Goal: Task Accomplishment & Management: Manage account settings

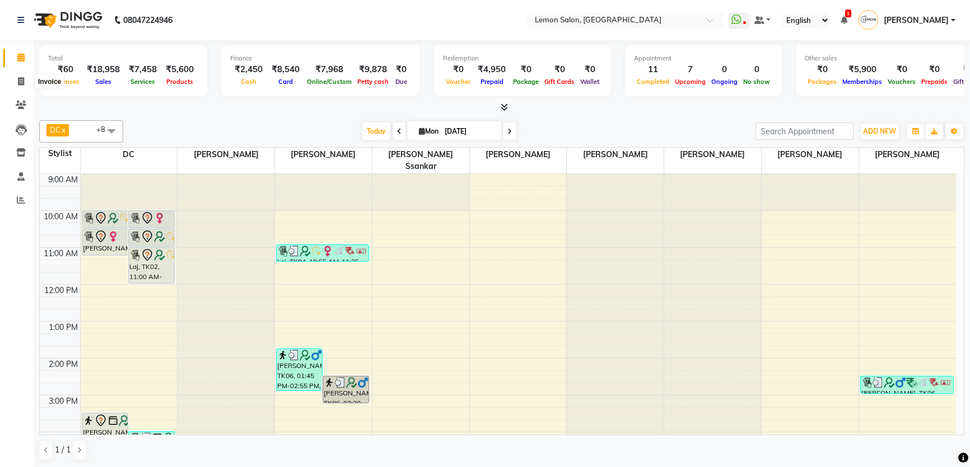
click at [24, 81] on span at bounding box center [21, 82] width 20 height 13
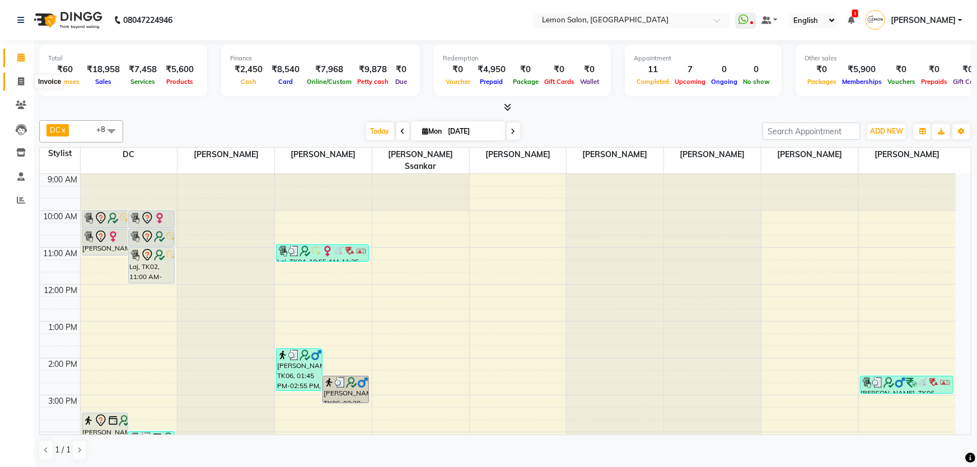
select select "568"
select select "service"
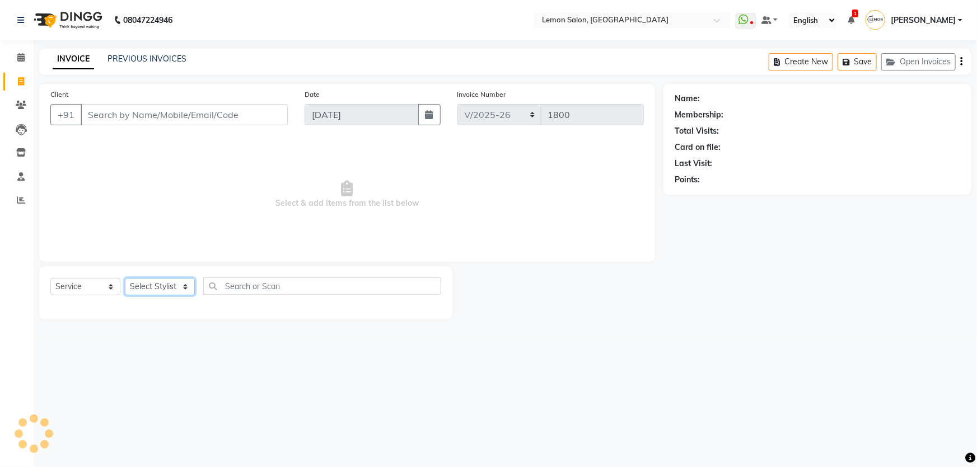
click at [148, 287] on select "Select Stylist" at bounding box center [160, 286] width 70 height 17
select select "70796"
click at [125, 278] on select "Select Stylist Adnan Shaikh Apoorva Ssankar Arshad Shaikh DC Imran shaikh Javed…" at bounding box center [167, 286] width 85 height 17
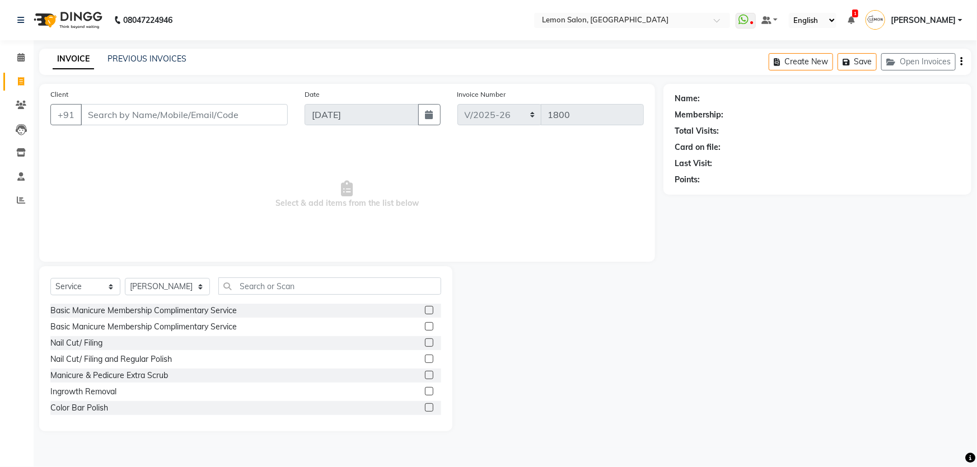
click at [217, 296] on div "Select Service Product Membership Package Voucher Prepaid Gift Card Select Styl…" at bounding box center [245, 291] width 391 height 26
click at [231, 289] on input "text" at bounding box center [329, 286] width 223 height 17
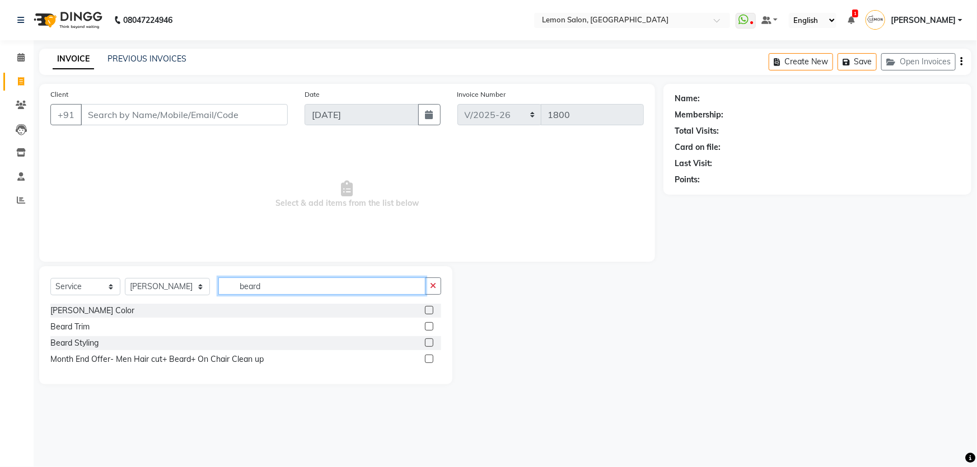
type input "beard"
click at [426, 345] on label at bounding box center [429, 343] width 8 height 8
click at [426, 345] on input "checkbox" at bounding box center [428, 343] width 7 height 7
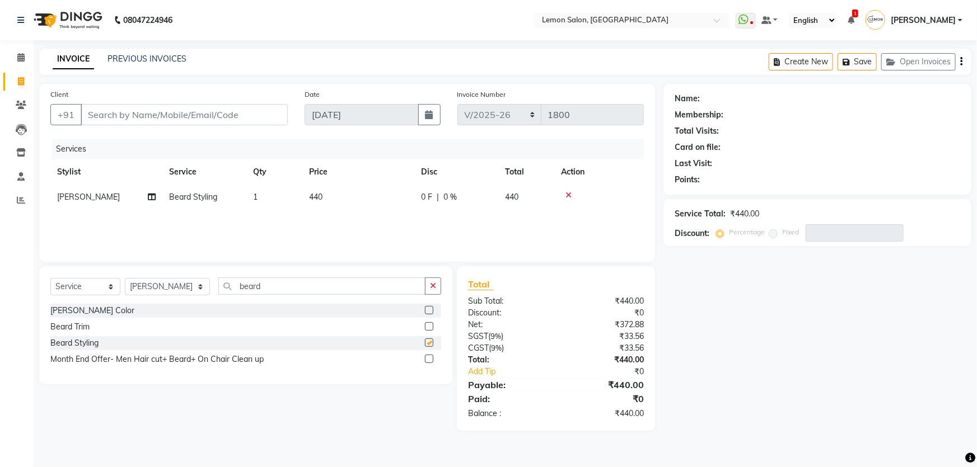
checkbox input "false"
drag, startPoint x: 260, startPoint y: 295, endPoint x: 195, endPoint y: 288, distance: 64.8
click at [195, 288] on div "Select Service Product Membership Package Voucher Prepaid Gift Card Select Styl…" at bounding box center [245, 291] width 391 height 26
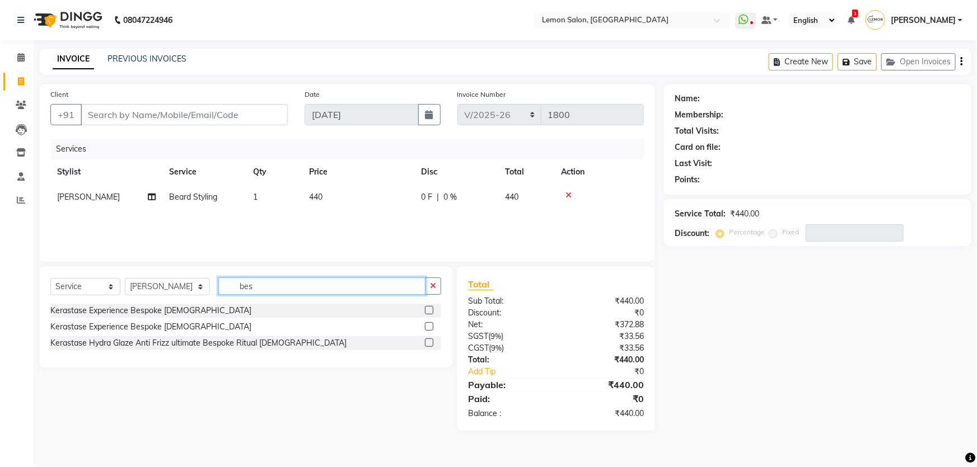
type input "bes"
click at [428, 312] on label at bounding box center [429, 310] width 8 height 8
click at [428, 312] on input "checkbox" at bounding box center [428, 310] width 7 height 7
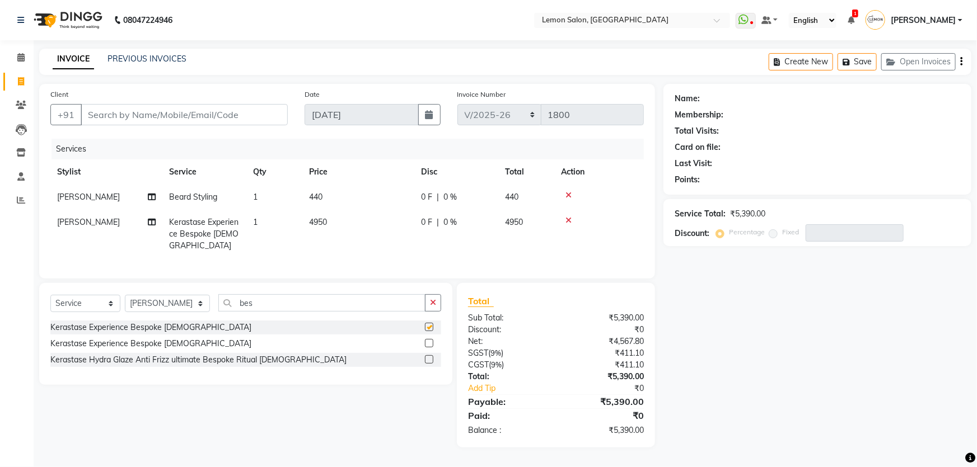
checkbox input "false"
click at [171, 297] on select "Select Stylist Adnan Shaikh Apoorva Ssankar Arshad Shaikh DC Imran shaikh Javed…" at bounding box center [167, 303] width 85 height 17
select select "68714"
click at [125, 295] on select "Select Stylist Adnan Shaikh Apoorva Ssankar Arshad Shaikh DC Imran shaikh Javed…" at bounding box center [167, 303] width 85 height 17
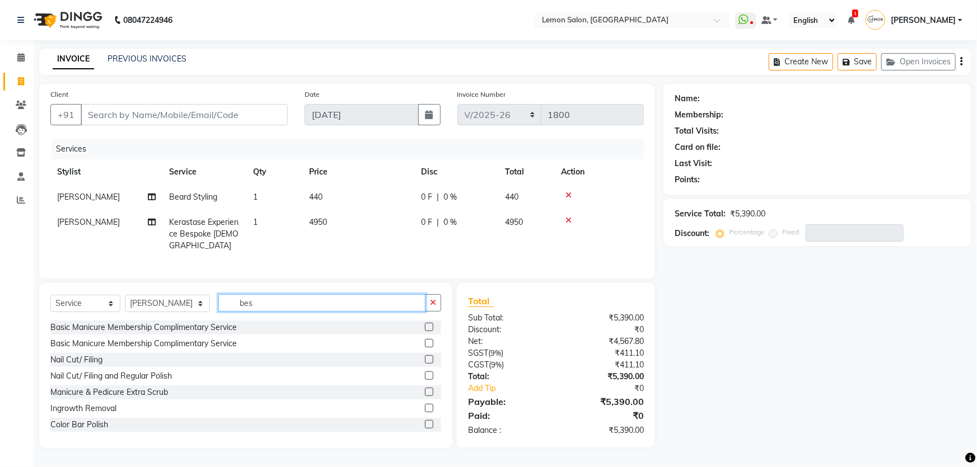
drag, startPoint x: 243, startPoint y: 299, endPoint x: 181, endPoint y: 299, distance: 62.1
click at [181, 299] on div "Select Service Product Membership Package Voucher Prepaid Gift Card Select Styl…" at bounding box center [245, 307] width 391 height 26
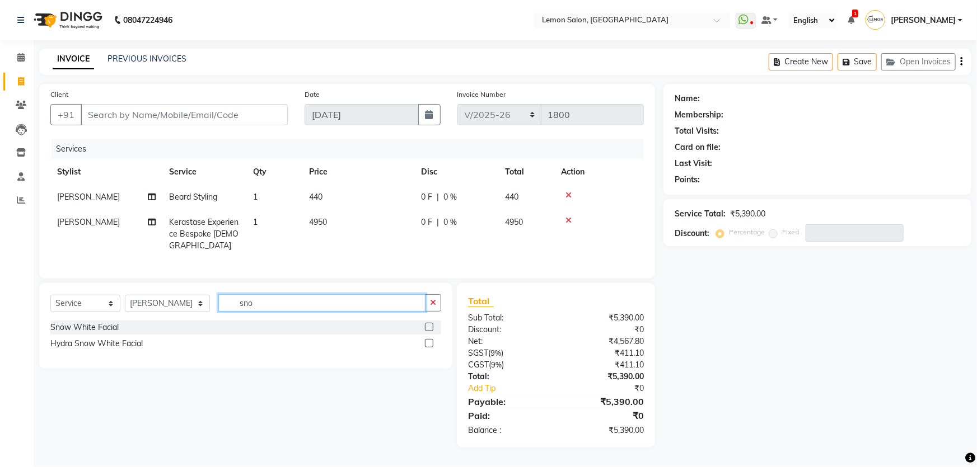
type input "sno"
click at [430, 323] on label at bounding box center [429, 327] width 8 height 8
click at [430, 324] on input "checkbox" at bounding box center [428, 327] width 7 height 7
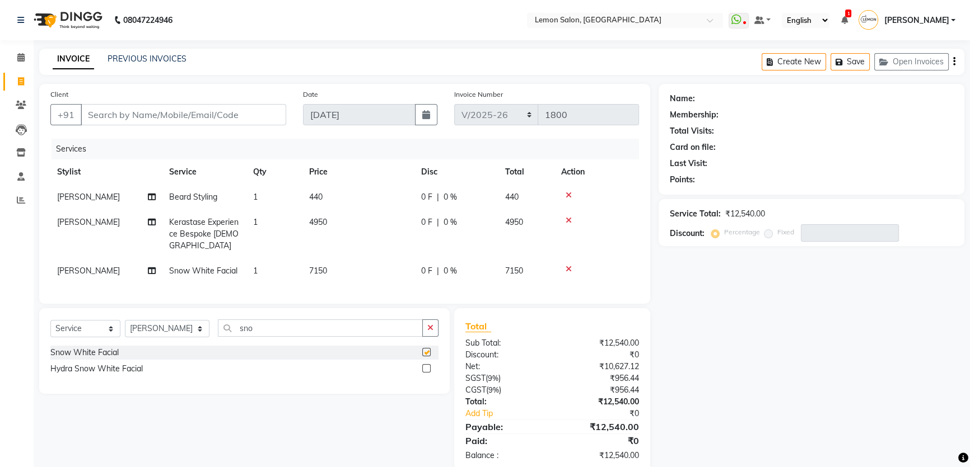
checkbox input "false"
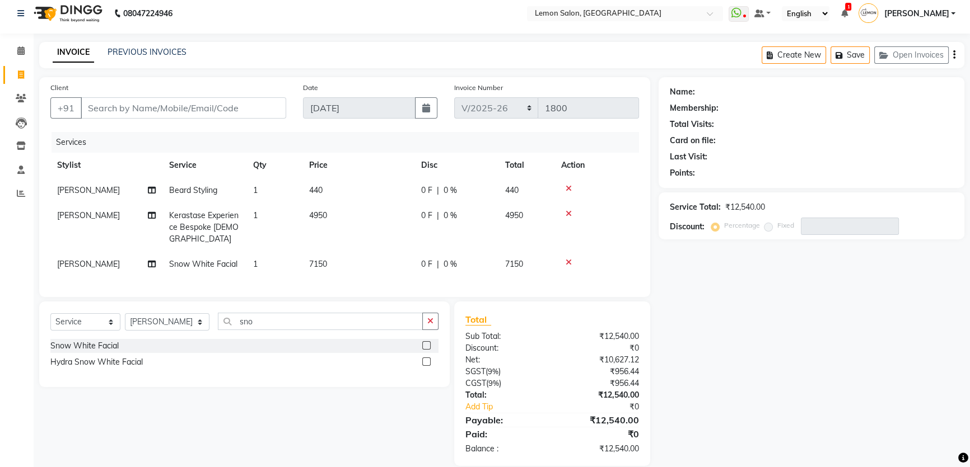
scroll to position [18, 0]
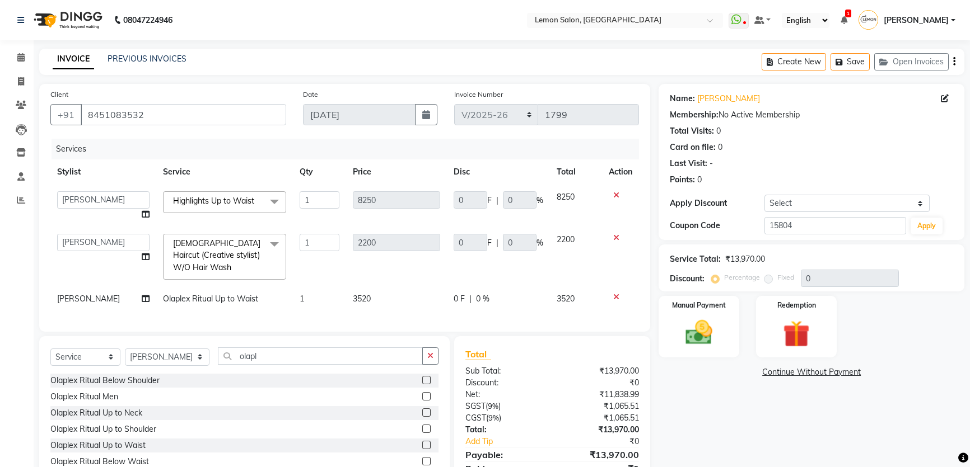
select select "568"
select select "13136"
select select "service"
select select "13136"
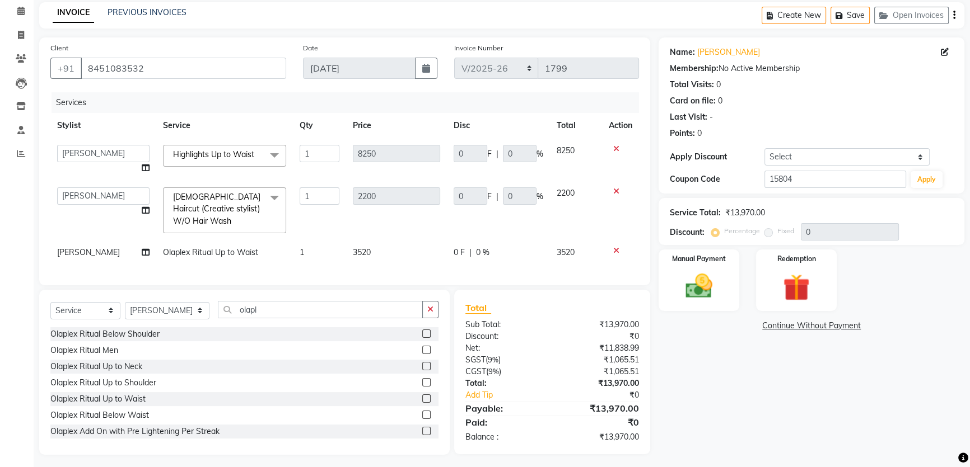
scroll to position [46, 0]
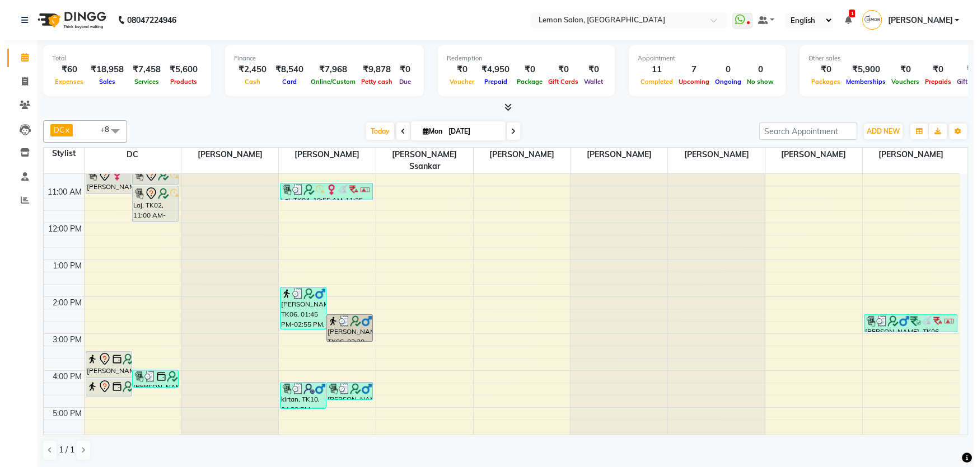
scroll to position [242, 0]
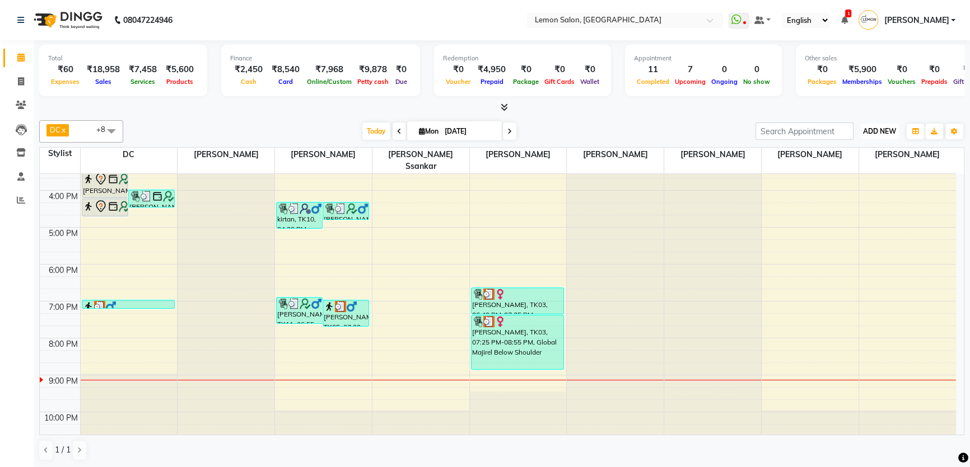
click at [878, 130] on span "ADD NEW" at bounding box center [879, 131] width 33 height 8
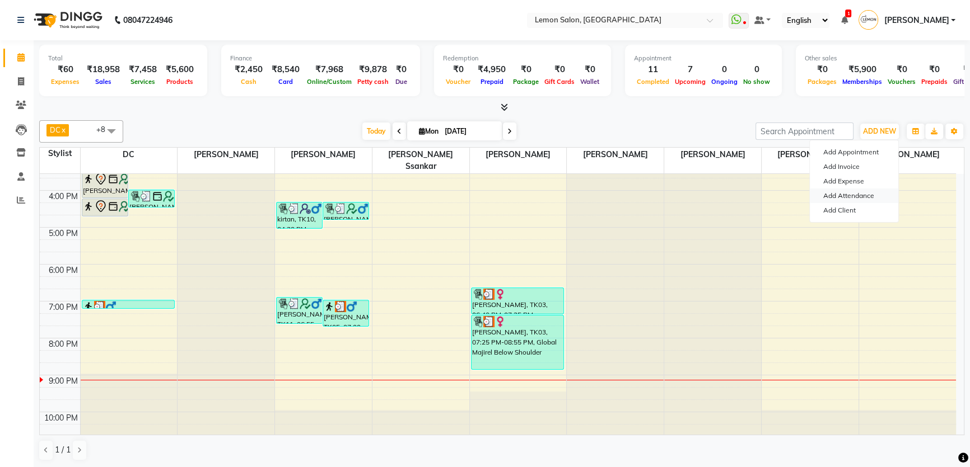
click at [856, 194] on link "Add Attendance" at bounding box center [853, 196] width 88 height 15
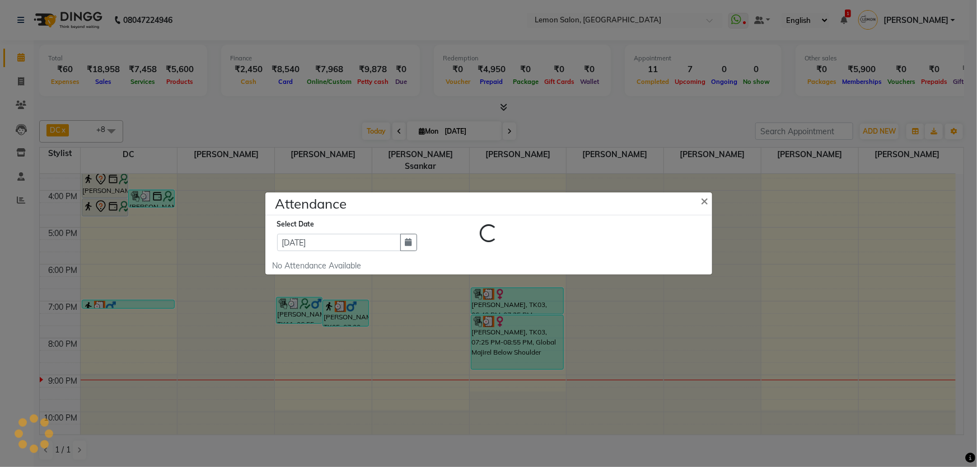
select select "W"
select select "A"
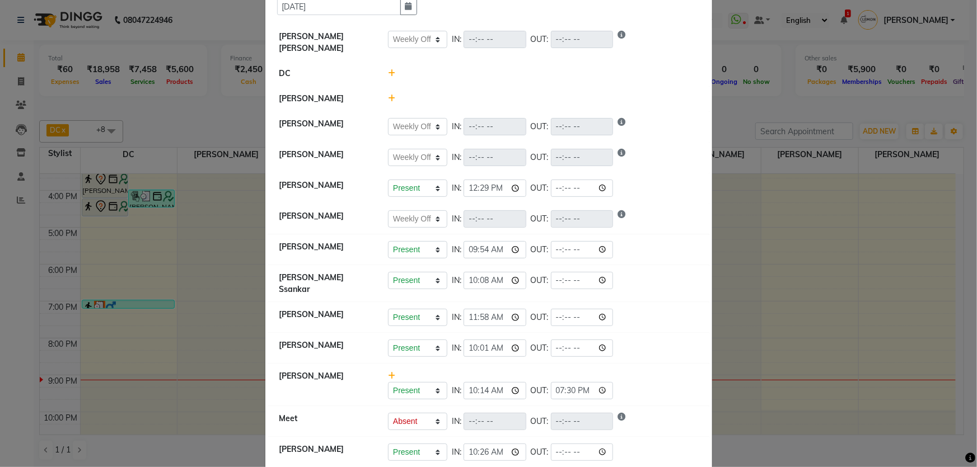
scroll to position [66, 0]
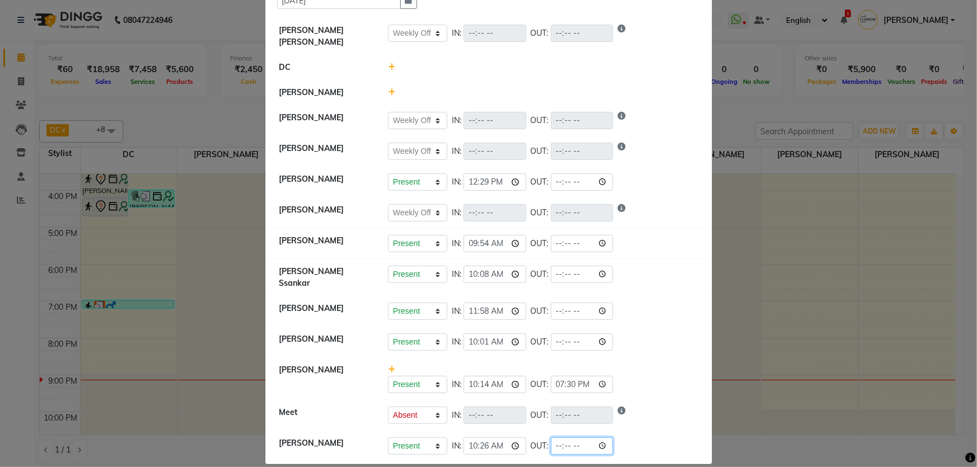
click at [551, 438] on input "time" at bounding box center [582, 446] width 63 height 17
type input "21:11"
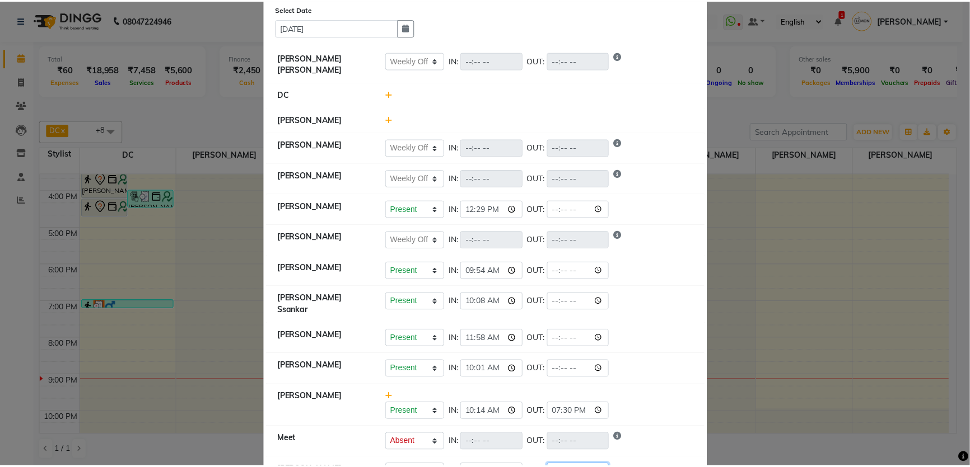
scroll to position [15, 0]
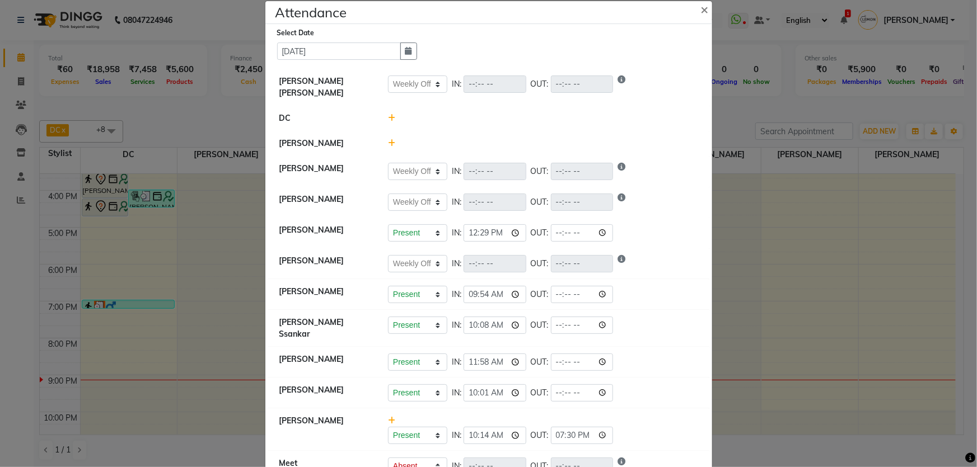
click at [793, 295] on ngb-modal-window "Attendance × Select Date 01-09-2025 Varsha Bittu Karmakar Present Absent Late H…" at bounding box center [488, 233] width 977 height 467
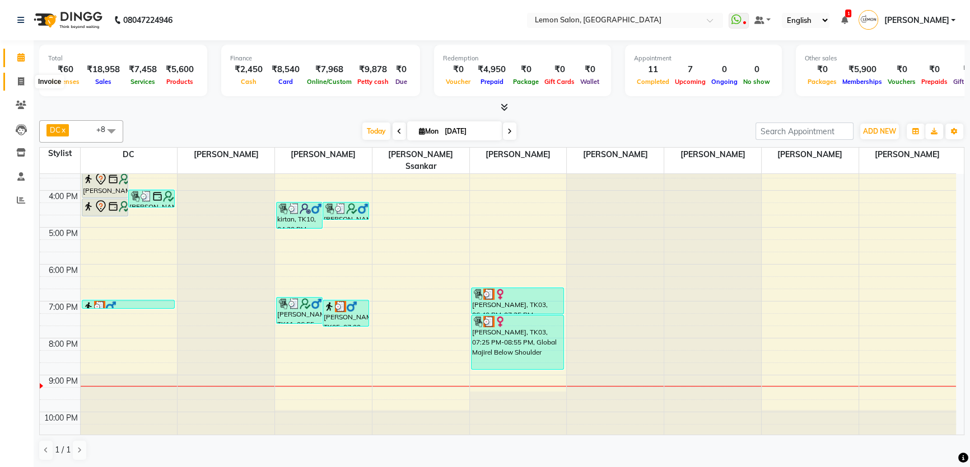
click at [21, 83] on icon at bounding box center [21, 81] width 6 height 8
select select "service"
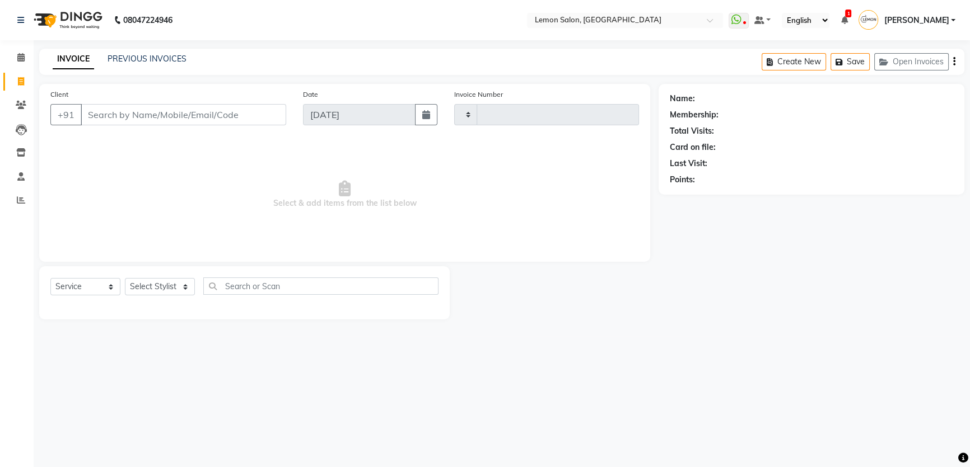
type input "1800"
select select "568"
type input "8850990209"
select select "1: Object"
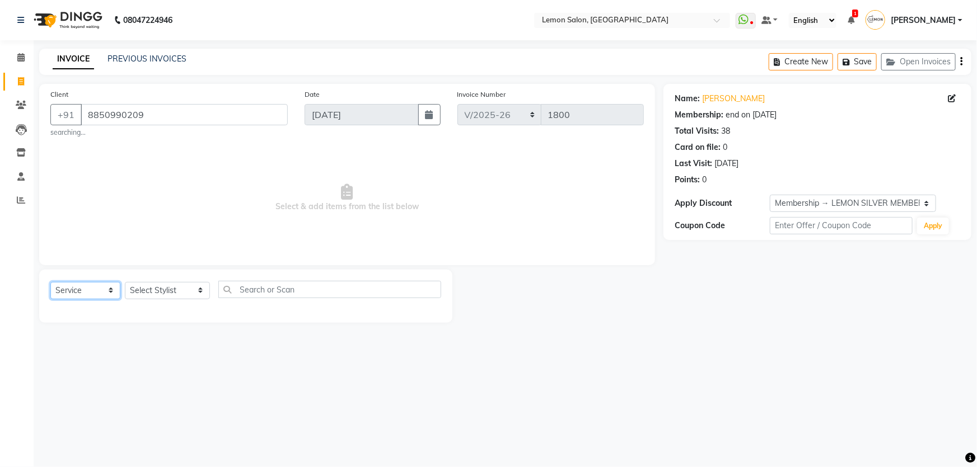
click at [67, 289] on select "Select Service Product Membership Package Voucher Prepaid Gift Card" at bounding box center [85, 290] width 70 height 17
select select "membership"
click at [50, 282] on select "Select Service Product Membership Package Voucher Prepaid Gift Card" at bounding box center [85, 290] width 70 height 17
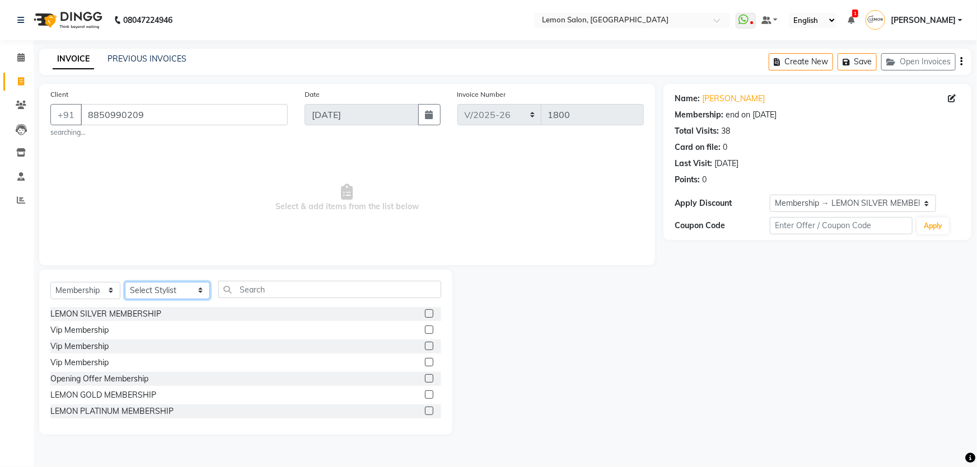
click at [137, 292] on select "Select Stylist Adnan Shaikh Apoorva Ssankar Arshad Shaikh DC Imran shaikh Javed…" at bounding box center [167, 290] width 85 height 17
select select "66607"
click at [125, 282] on select "Select Stylist Adnan Shaikh Apoorva Ssankar Arshad Shaikh DC Imran shaikh Javed…" at bounding box center [167, 290] width 85 height 17
click at [425, 392] on label at bounding box center [429, 395] width 8 height 8
click at [425, 392] on input "checkbox" at bounding box center [428, 395] width 7 height 7
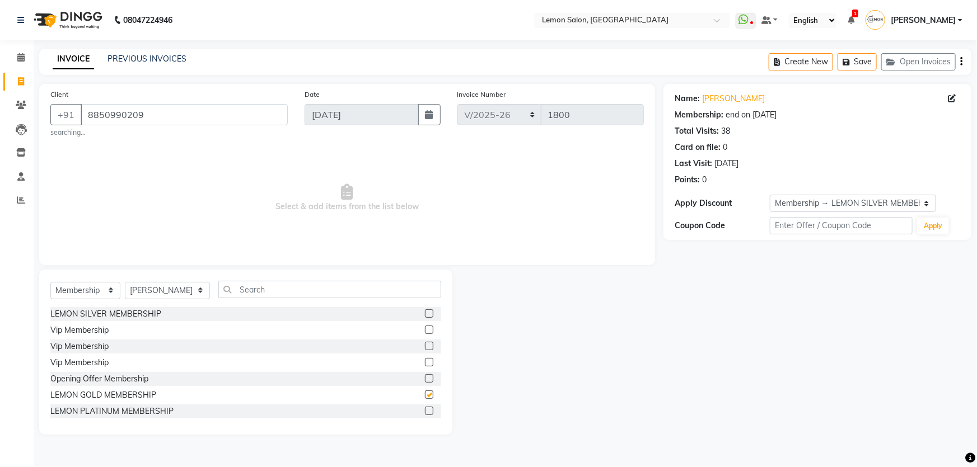
select select "select"
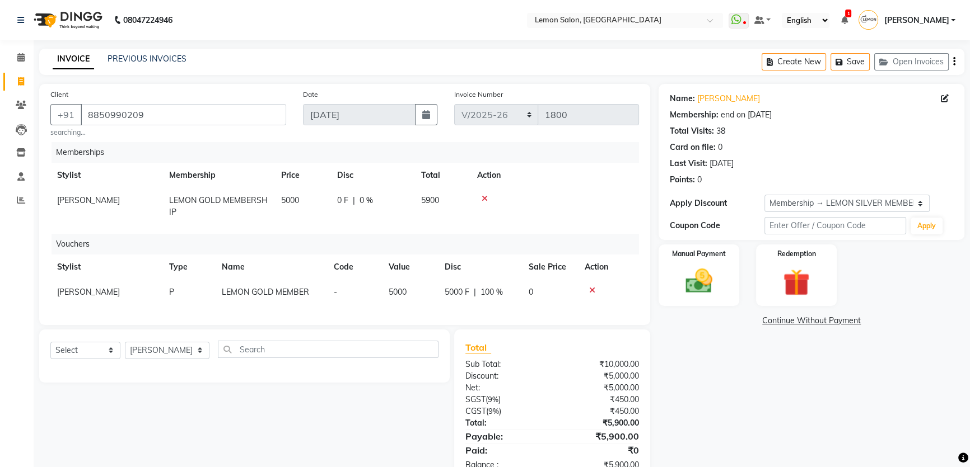
scroll to position [40, 0]
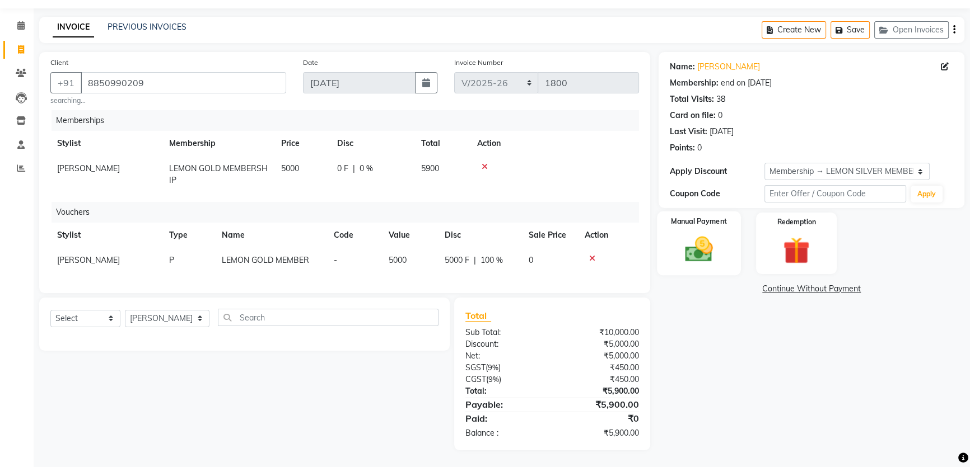
click at [690, 239] on img at bounding box center [698, 249] width 45 height 32
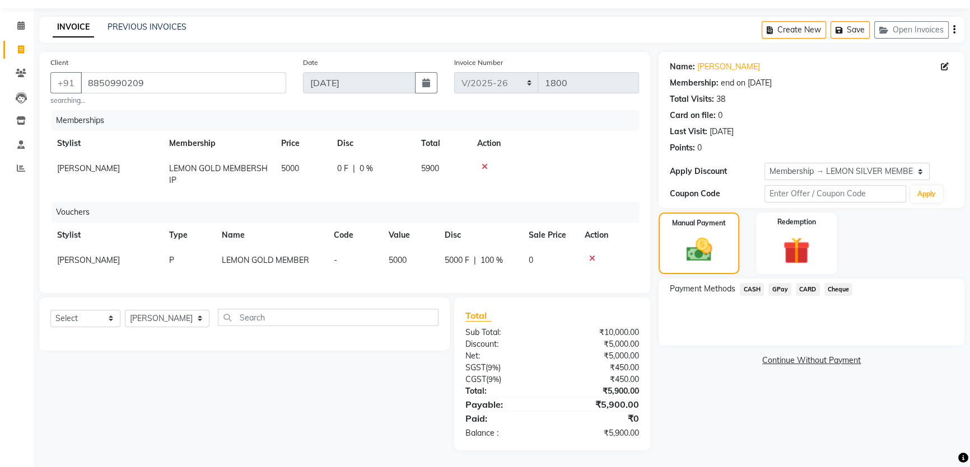
click at [807, 283] on span "CARD" at bounding box center [807, 289] width 24 height 13
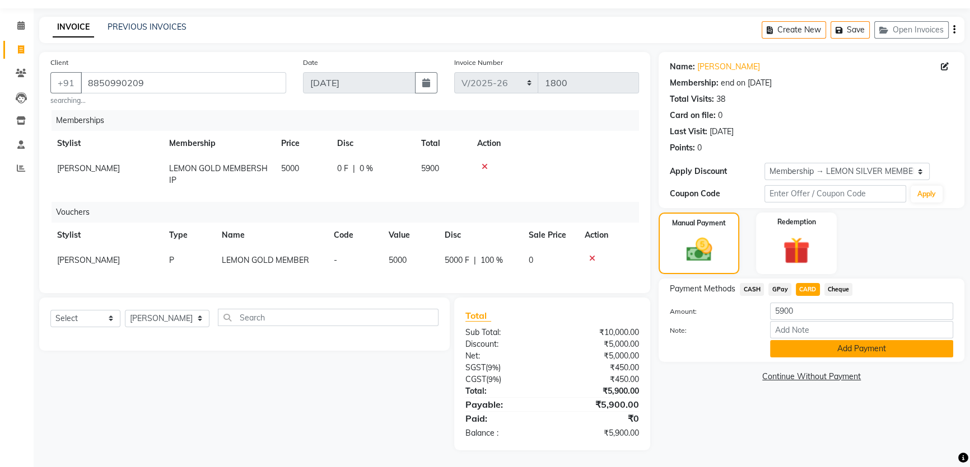
click at [805, 341] on button "Add Payment" at bounding box center [861, 348] width 183 height 17
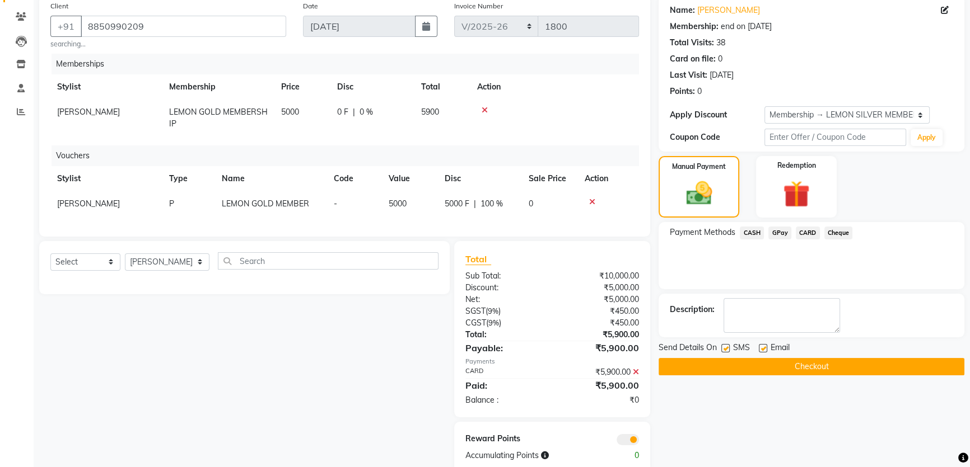
scroll to position [91, 0]
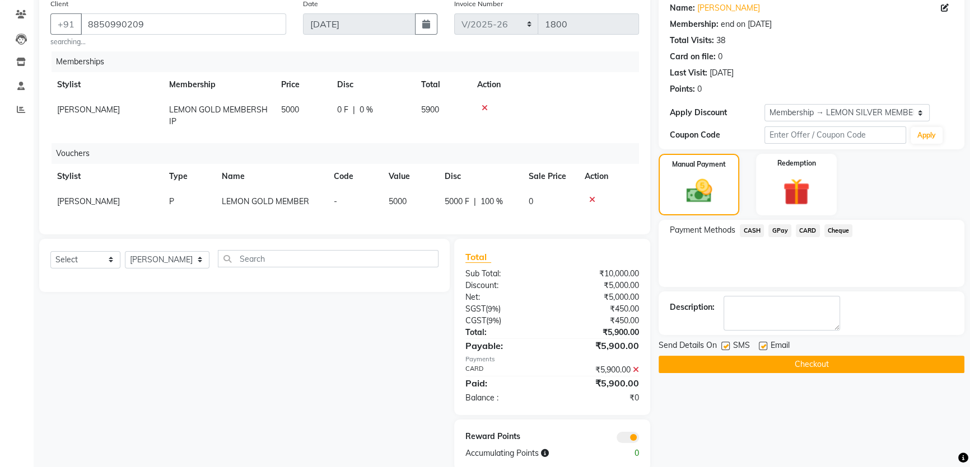
click at [724, 345] on label at bounding box center [725, 346] width 8 height 8
click at [724, 345] on input "checkbox" at bounding box center [724, 346] width 7 height 7
checkbox input "false"
click at [756, 346] on div "SMS" at bounding box center [740, 347] width 38 height 14
click at [761, 346] on label at bounding box center [762, 346] width 8 height 8
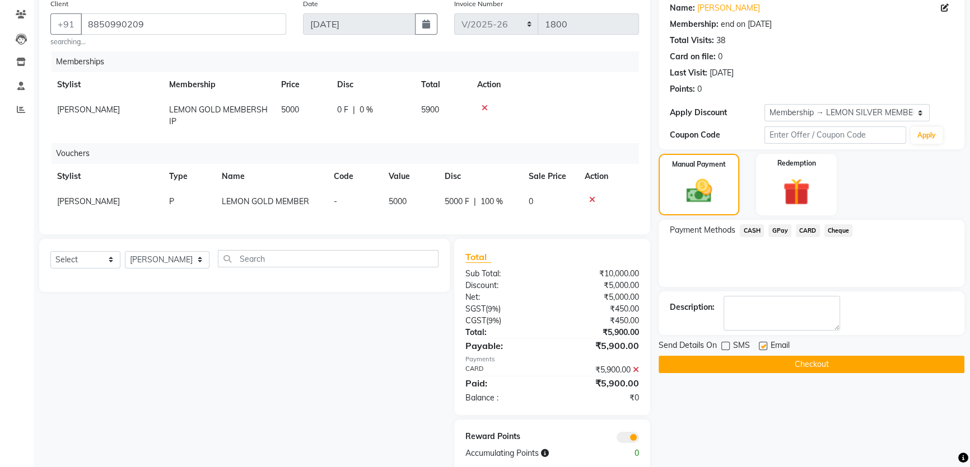
click at [761, 346] on input "checkbox" at bounding box center [761, 346] width 7 height 7
checkbox input "false"
click at [753, 363] on button "Checkout" at bounding box center [811, 364] width 306 height 17
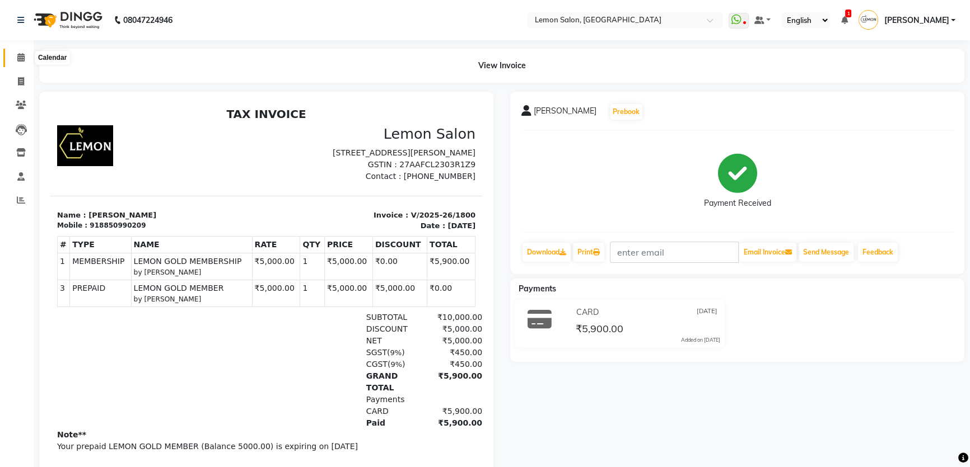
click at [25, 55] on span at bounding box center [21, 57] width 20 height 13
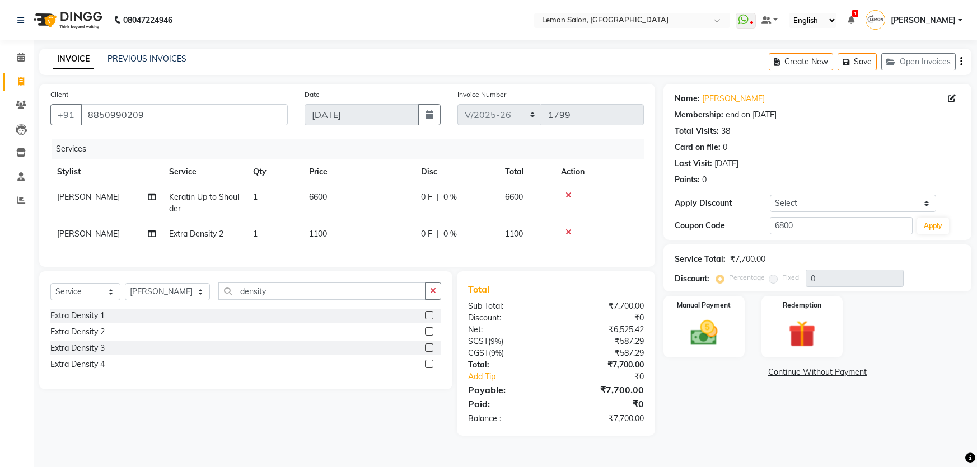
select select "568"
select select "service"
select select "13136"
drag, startPoint x: 151, startPoint y: 119, endPoint x: 57, endPoint y: 119, distance: 94.0
click at [57, 119] on div "[PHONE_NUMBER]" at bounding box center [168, 114] width 237 height 21
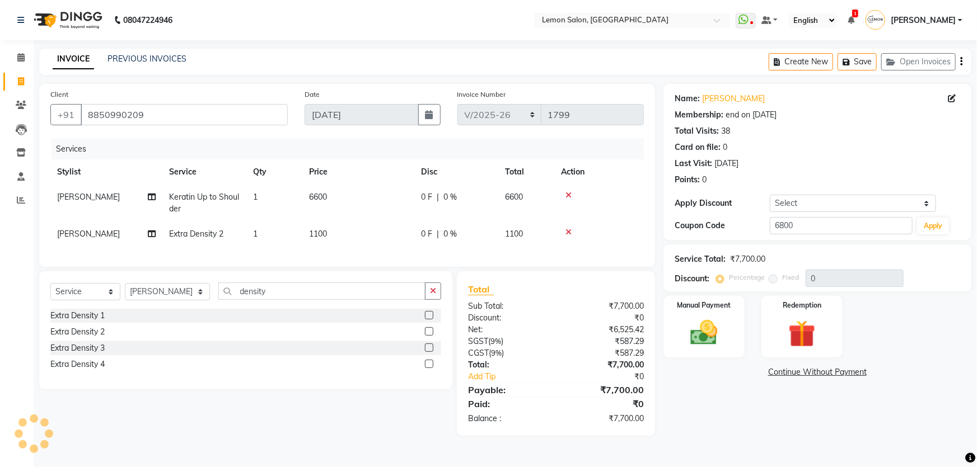
click at [199, 103] on div "Client [PHONE_NUMBER]" at bounding box center [169, 111] width 254 height 46
click at [199, 118] on input "8850990209" at bounding box center [184, 114] width 207 height 21
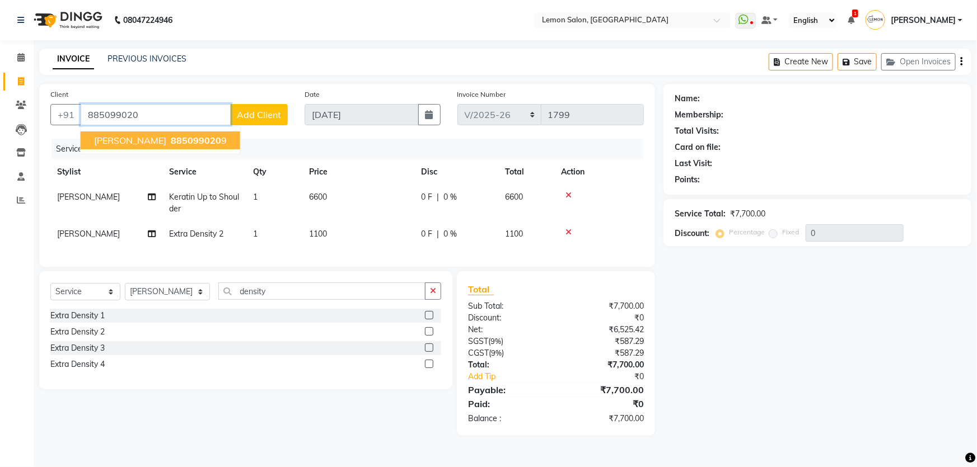
click at [200, 144] on span "885099020" at bounding box center [196, 140] width 50 height 11
type input "8850990209"
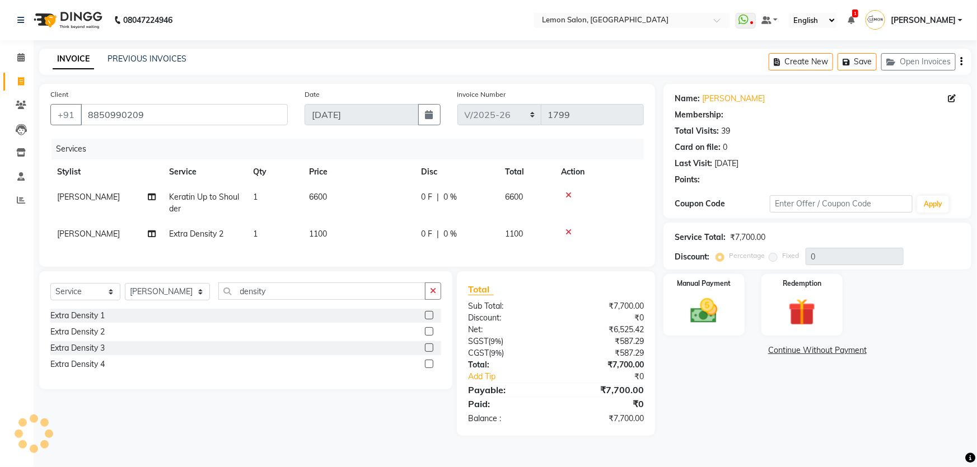
select select "1: Object"
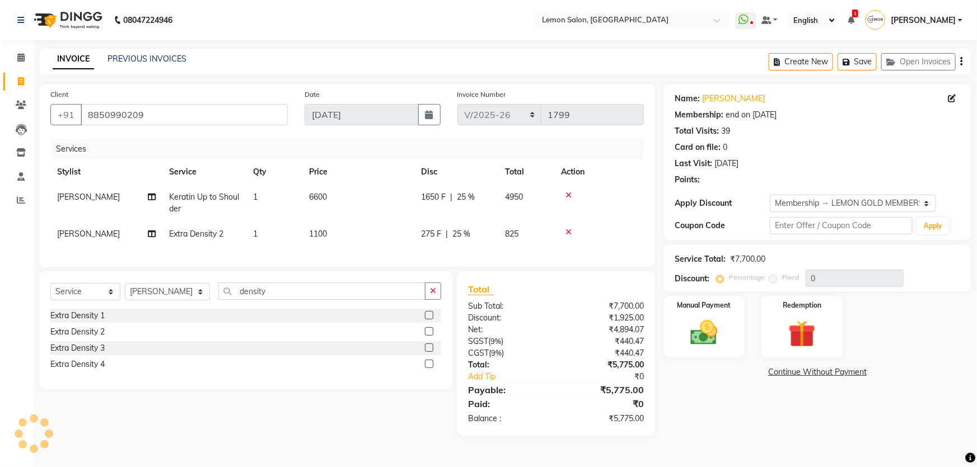
type input "25"
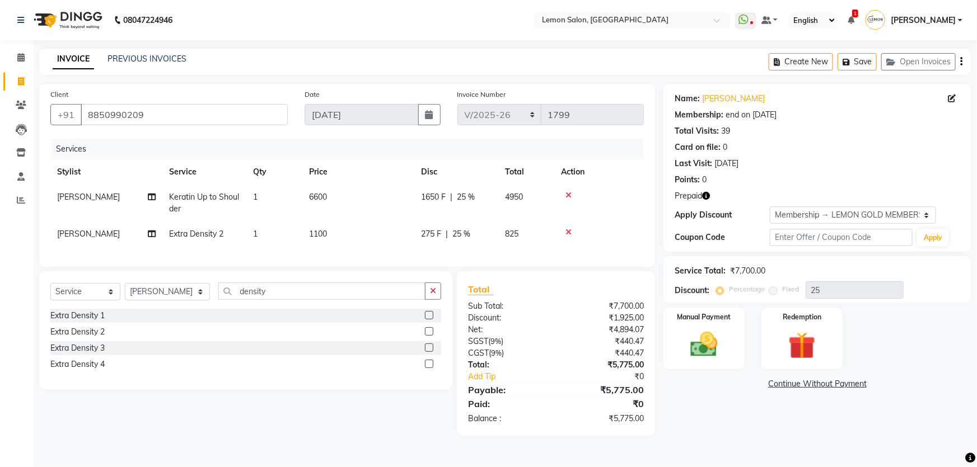
click at [565, 232] on icon at bounding box center [568, 232] width 6 height 8
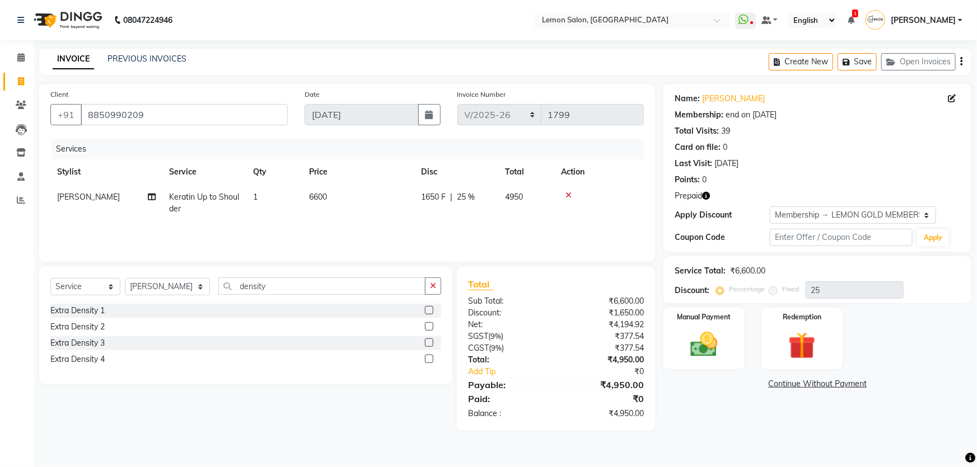
click at [228, 201] on span "Keratin Up to Shoulder" at bounding box center [204, 203] width 70 height 22
select select "13136"
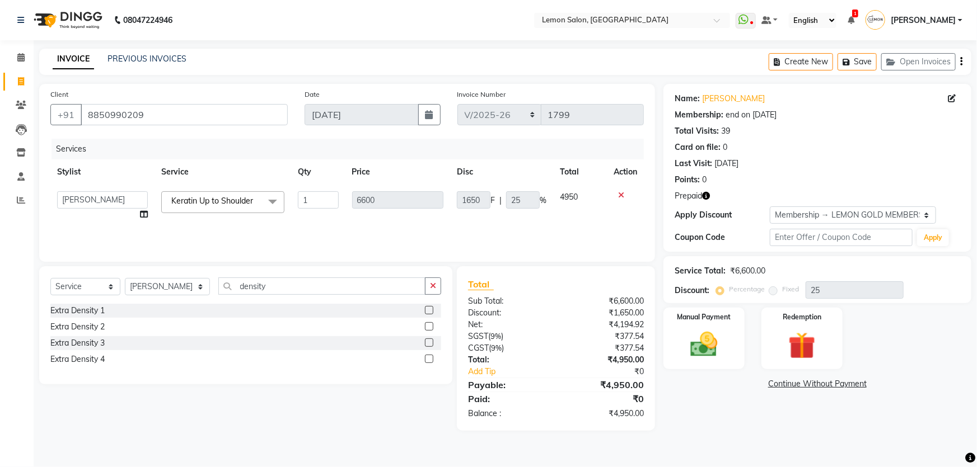
click at [228, 201] on span "Keratin Up to Shoulder" at bounding box center [212, 201] width 82 height 10
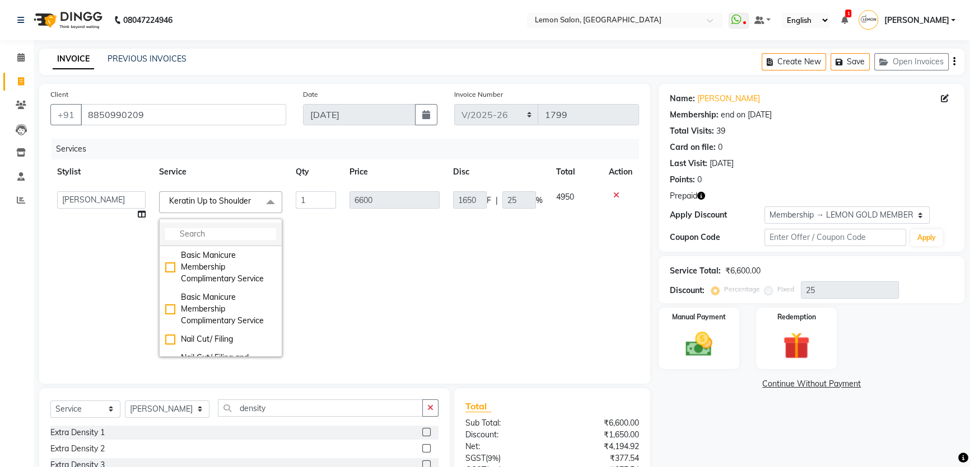
click at [209, 235] on input "multiselect-search" at bounding box center [220, 234] width 111 height 12
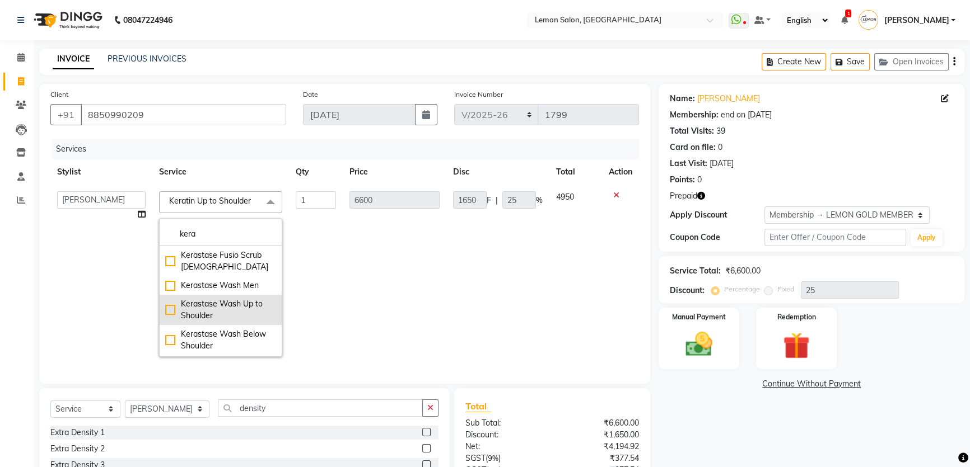
type input "kera"
click at [227, 299] on div "Kerastase Wash Up to Shoulder" at bounding box center [220, 310] width 111 height 24
checkbox input "true"
checkbox input "false"
type input "715"
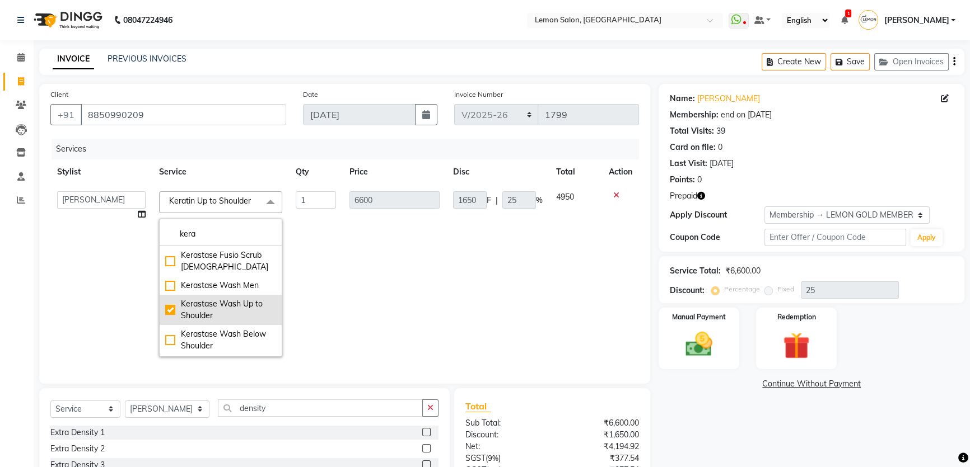
type input "178.75"
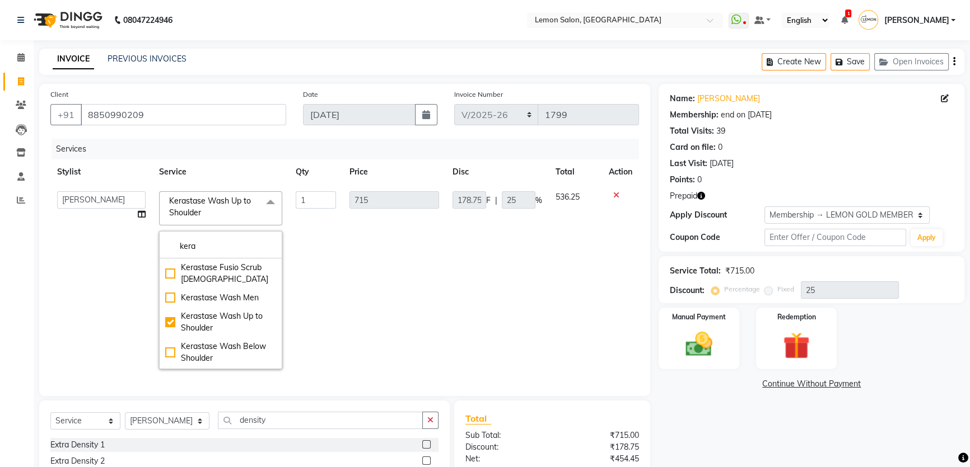
drag, startPoint x: 213, startPoint y: 243, endPoint x: 152, endPoint y: 247, distance: 61.1
click at [152, 247] on td "Kerastase Wash Up to Shoulder x kera Kerastase Fusio Scrub Male Kerastase Wash …" at bounding box center [220, 280] width 137 height 191
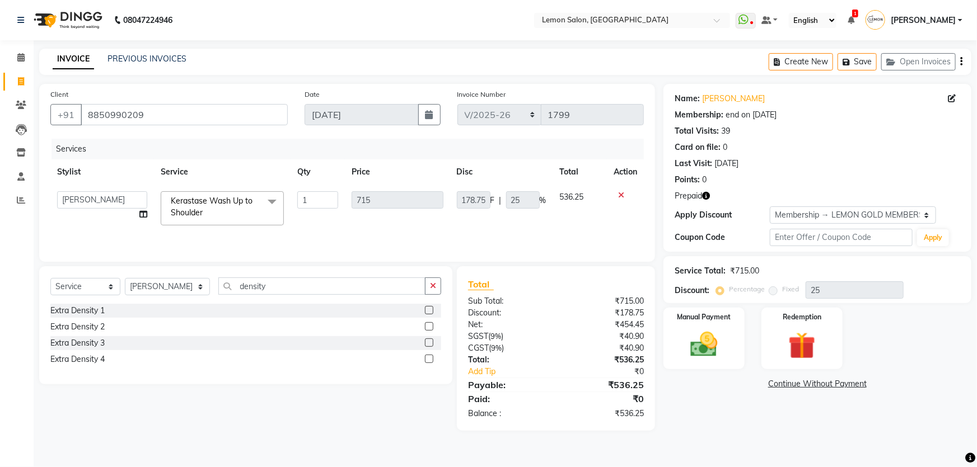
click at [208, 205] on span "Kerastase Wash Up to Shoulder" at bounding box center [212, 207] width 82 height 22
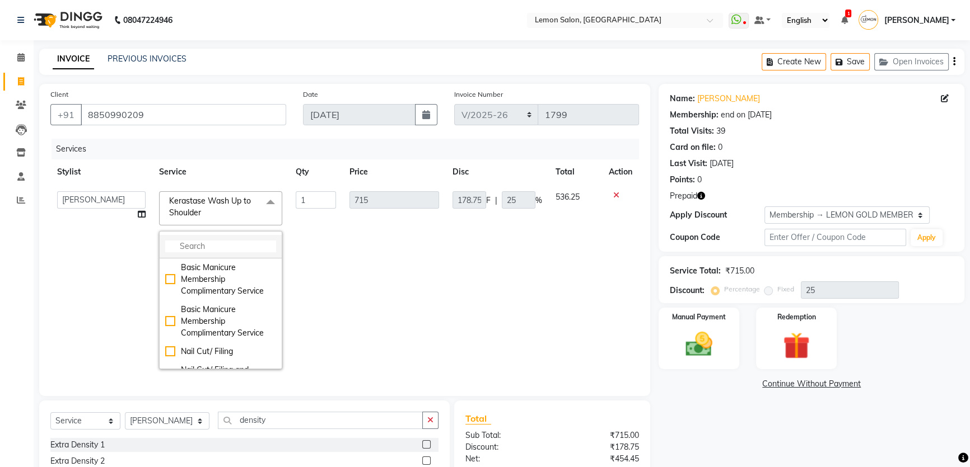
click at [202, 238] on li at bounding box center [221, 247] width 122 height 24
click at [199, 250] on input "multiselect-search" at bounding box center [220, 247] width 111 height 12
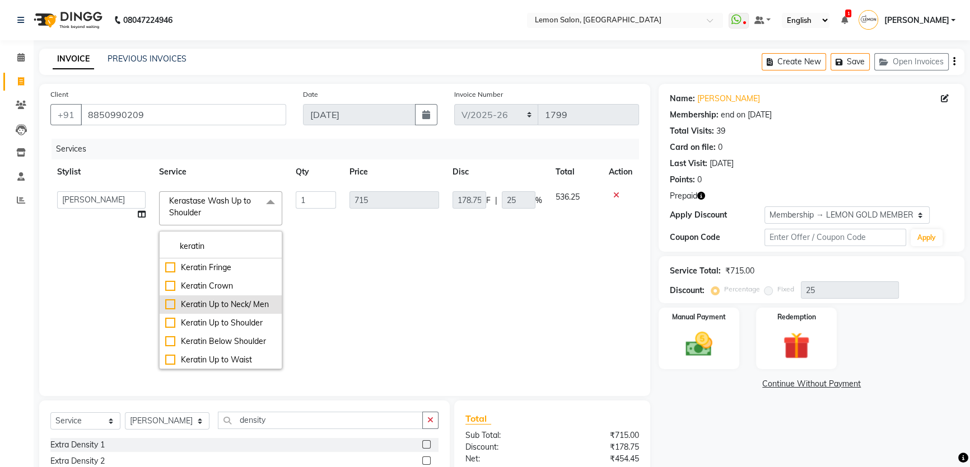
type input "keratin"
click at [218, 308] on div "Keratin Up to Neck/ Men" at bounding box center [220, 305] width 111 height 12
checkbox input "true"
type input "4950"
type input "1237.5"
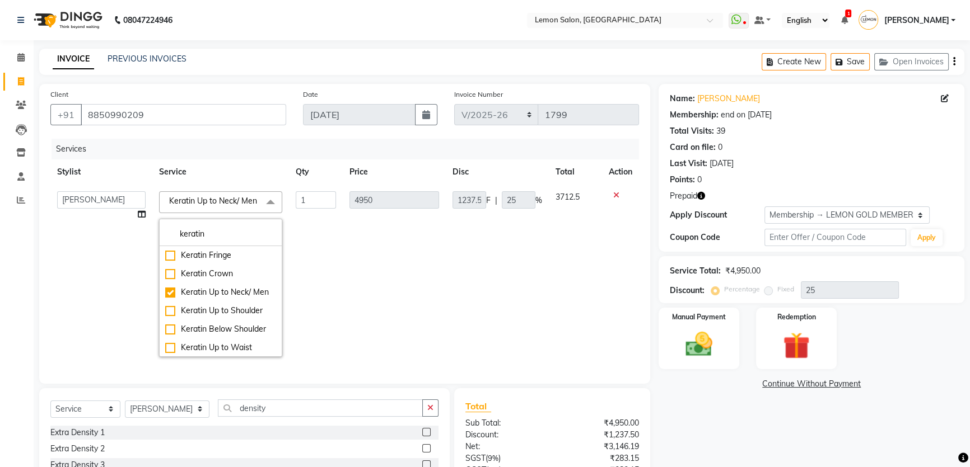
click at [708, 411] on div "Name: Kavita Shirangi Membership: end on 01-09-2026 Total Visits: 39 Card on fi…" at bounding box center [815, 318] width 314 height 469
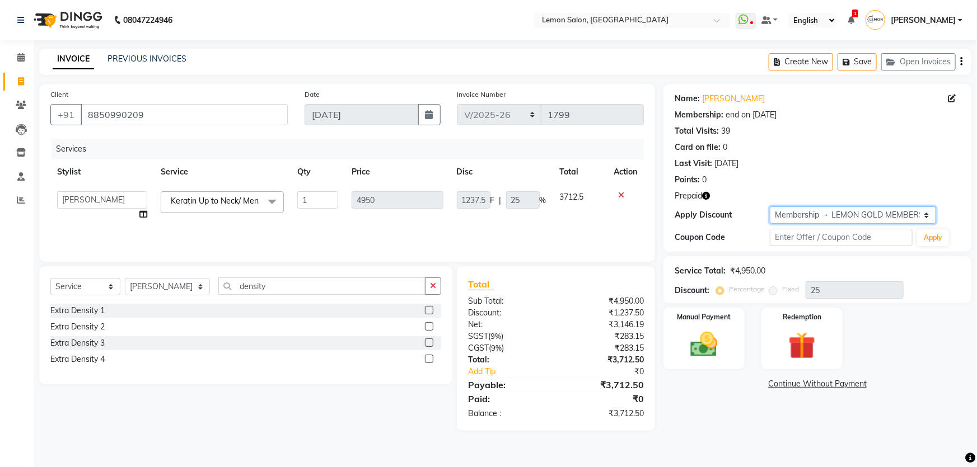
click at [793, 212] on select "Select Membership → LEMON GOLD MEMBERSHIP Membership → LEMON SILVER MEMBERSHIP …" at bounding box center [853, 215] width 166 height 17
select select "0:"
click at [770, 207] on select "Select Membership → LEMON GOLD MEMBERSHIP Membership → LEMON SILVER MEMBERSHIP …" at bounding box center [853, 215] width 166 height 17
type input "0"
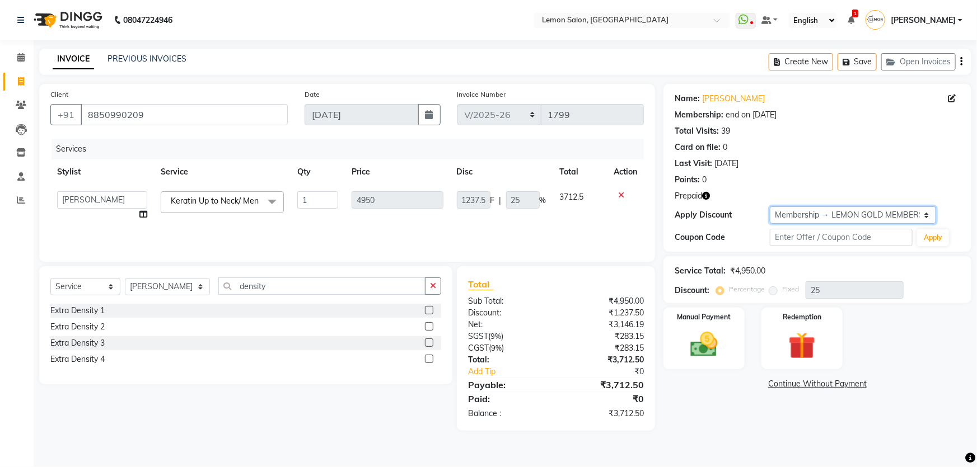
type input "0"
drag, startPoint x: 260, startPoint y: 287, endPoint x: 222, endPoint y: 294, distance: 38.3
click at [222, 294] on input "density" at bounding box center [322, 286] width 208 height 17
click at [241, 207] on span "Keratin Up to Neck/ Men x" at bounding box center [217, 201] width 99 height 12
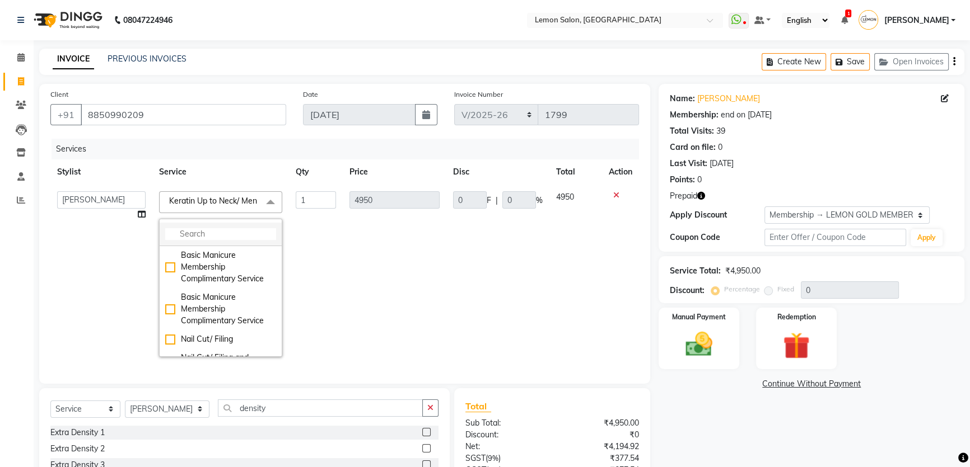
click at [222, 240] on input "multiselect-search" at bounding box center [220, 234] width 111 height 12
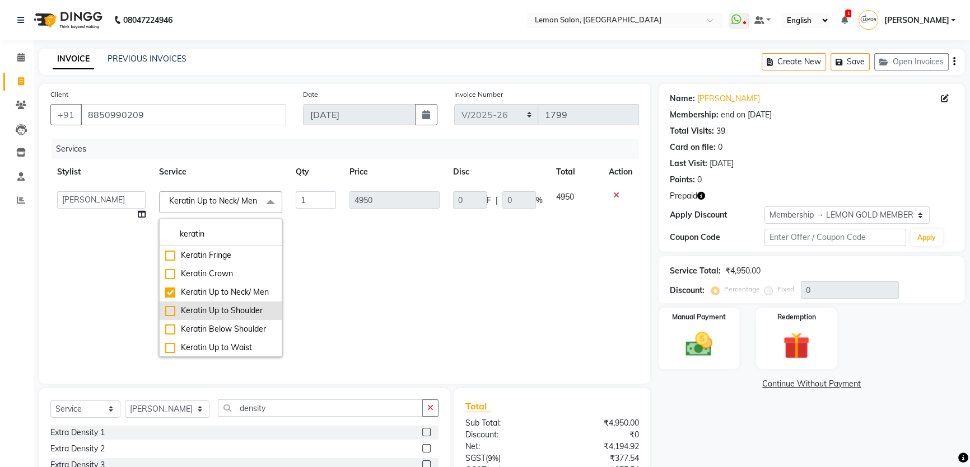
type input "keratin"
click at [170, 317] on div "Keratin Up to Shoulder" at bounding box center [220, 311] width 111 height 12
checkbox input "false"
checkbox input "true"
type input "6600"
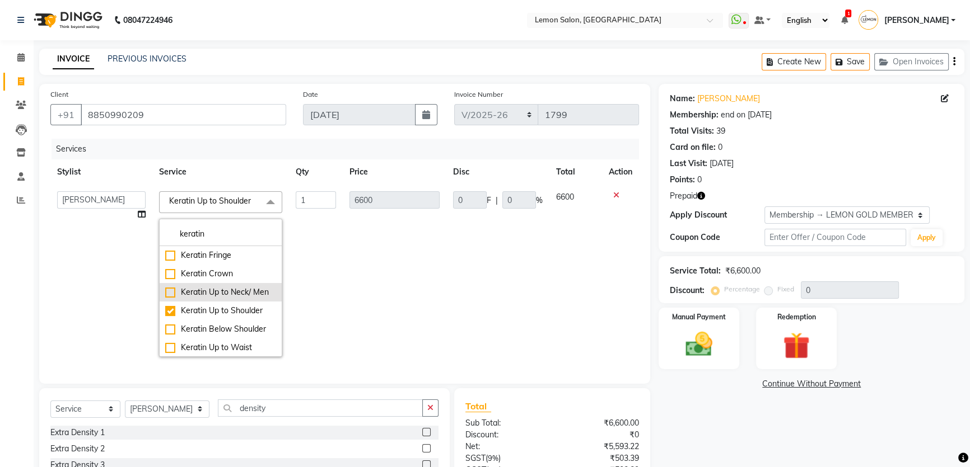
click at [174, 293] on div "Keratin Up to Neck/ Men" at bounding box center [220, 293] width 111 height 12
checkbox input "true"
checkbox input "false"
type input "4950"
click at [737, 426] on div "Name: Kavita Shirangi Membership: end on 01-09-2026 Total Visits: 39 Card on fi…" at bounding box center [815, 318] width 314 height 469
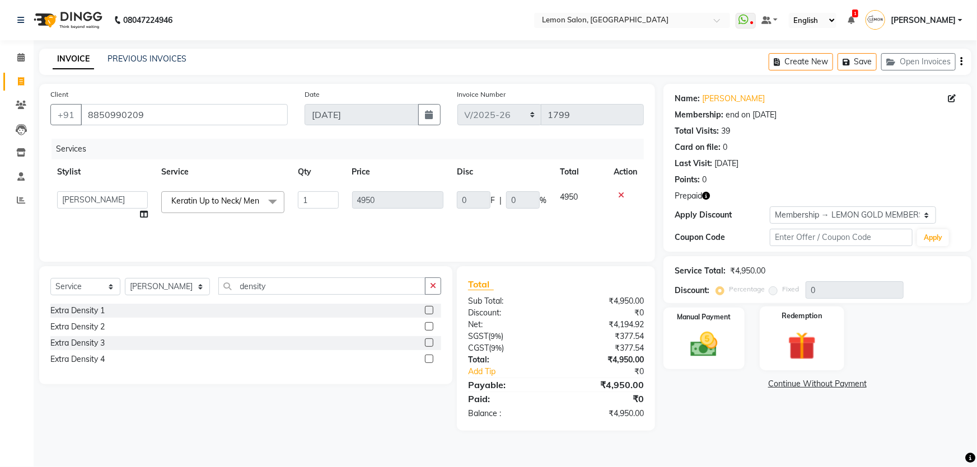
click at [786, 353] on img at bounding box center [802, 346] width 46 height 35
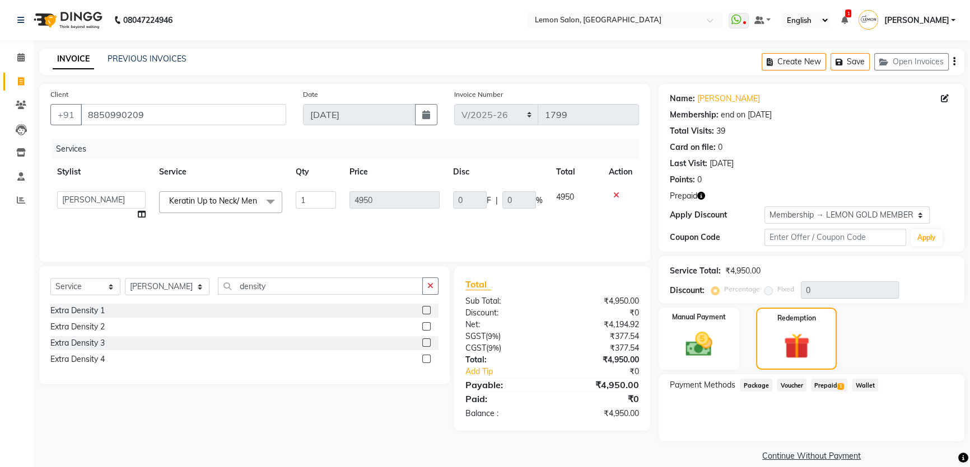
click at [836, 387] on span "Prepaid 1" at bounding box center [829, 385] width 36 height 13
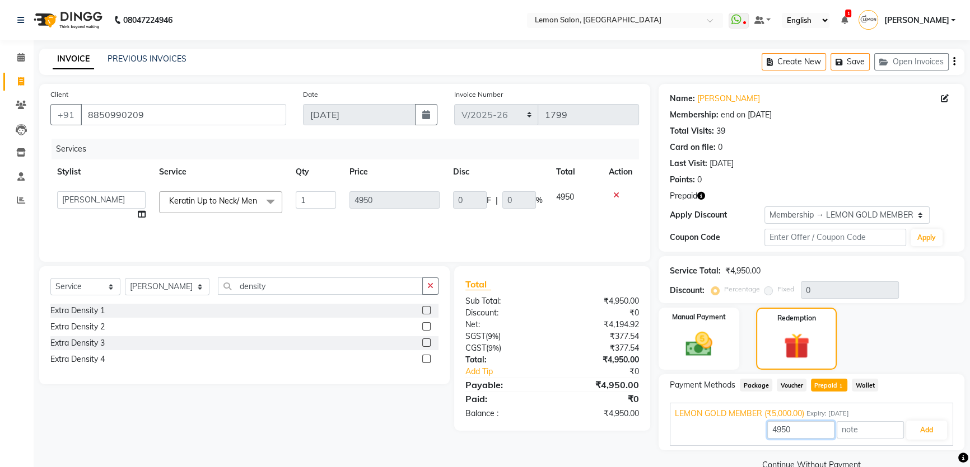
drag, startPoint x: 800, startPoint y: 433, endPoint x: 744, endPoint y: 435, distance: 56.0
click at [746, 435] on div "4950 Add" at bounding box center [811, 430] width 273 height 21
click at [922, 430] on button "Add" at bounding box center [926, 430] width 41 height 19
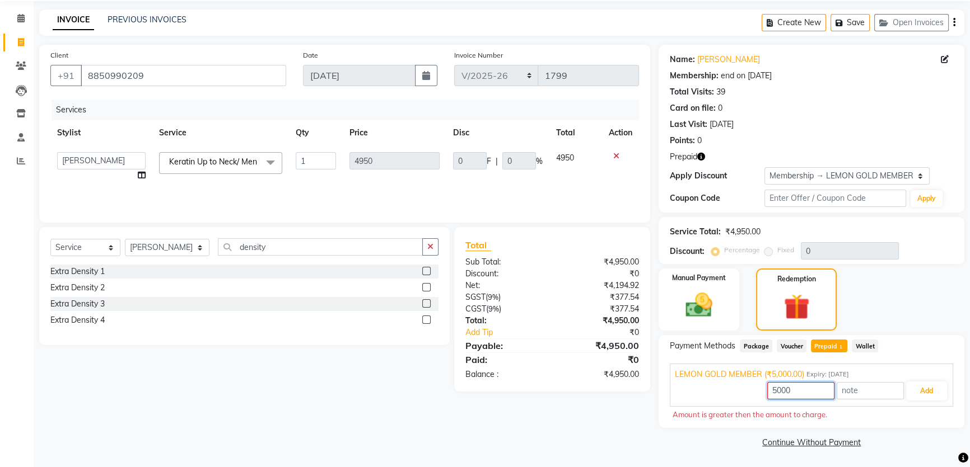
click at [805, 392] on input "5000" at bounding box center [800, 390] width 67 height 17
drag, startPoint x: 805, startPoint y: 392, endPoint x: 745, endPoint y: 397, distance: 60.2
click at [745, 397] on div "5000 Add" at bounding box center [811, 391] width 273 height 21
type input "4950"
click at [919, 386] on button "Add" at bounding box center [926, 391] width 41 height 19
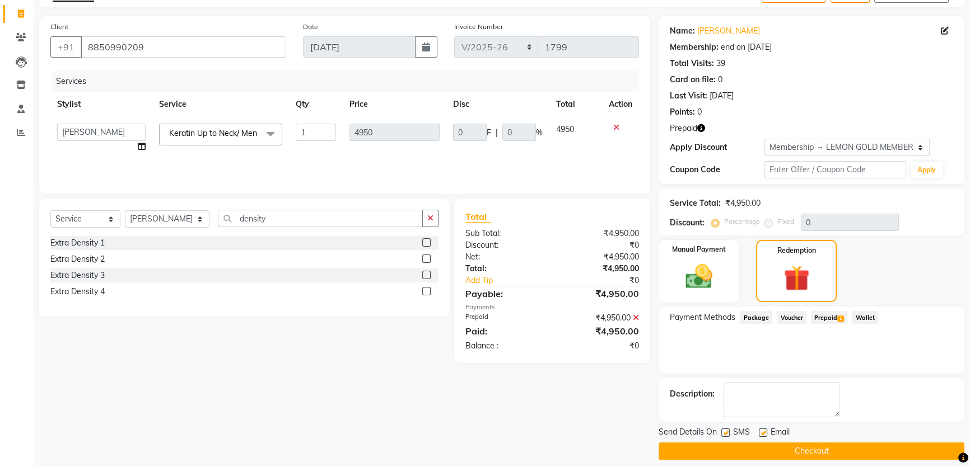
scroll to position [77, 0]
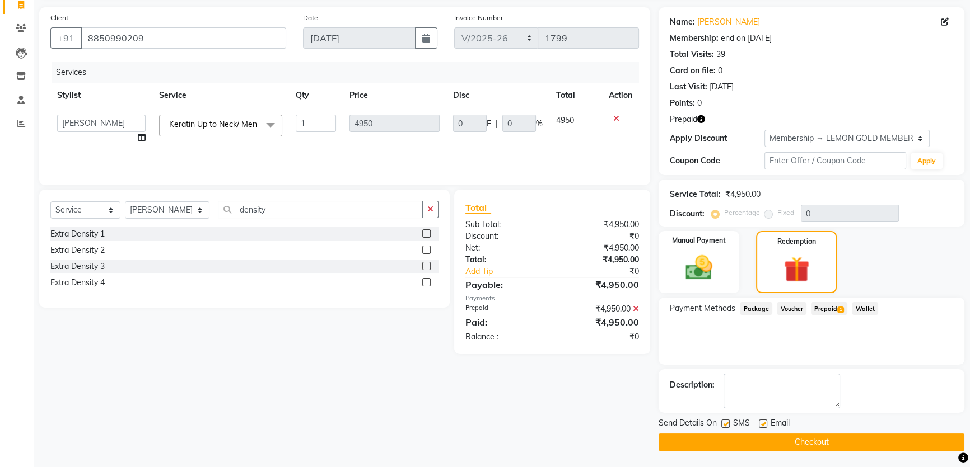
click at [725, 426] on label at bounding box center [725, 424] width 8 height 8
click at [725, 426] on input "checkbox" at bounding box center [724, 424] width 7 height 7
checkbox input "false"
click at [766, 425] on label at bounding box center [762, 424] width 8 height 8
click at [766, 425] on input "checkbox" at bounding box center [761, 424] width 7 height 7
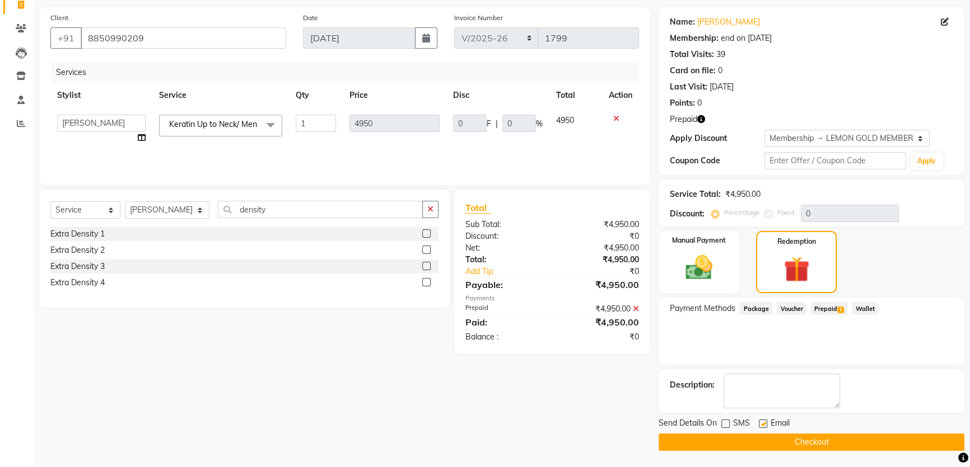
checkbox input "false"
click at [771, 437] on button "Checkout" at bounding box center [811, 442] width 306 height 17
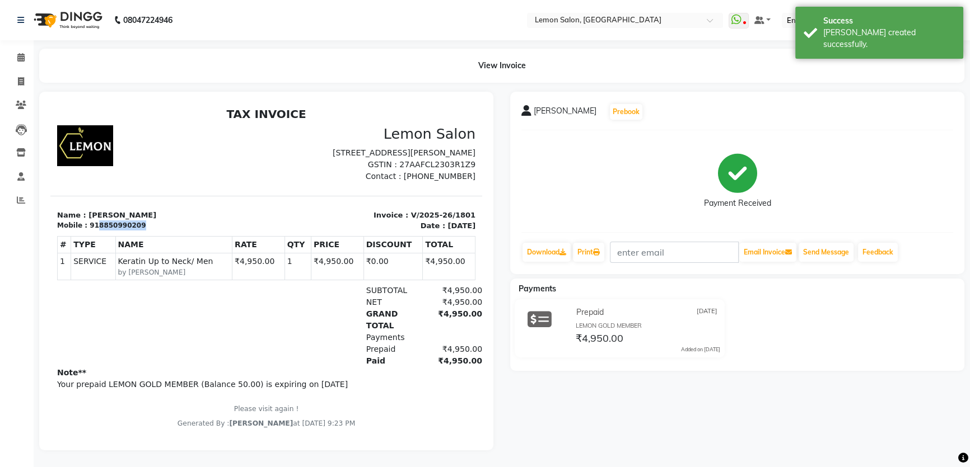
drag, startPoint x: 91, startPoint y: 236, endPoint x: 138, endPoint y: 236, distance: 47.6
click at [138, 231] on div "Mobile : 918850990209" at bounding box center [158, 226] width 203 height 10
copy div "8850990209"
click at [24, 81] on span at bounding box center [21, 82] width 20 height 13
select select "568"
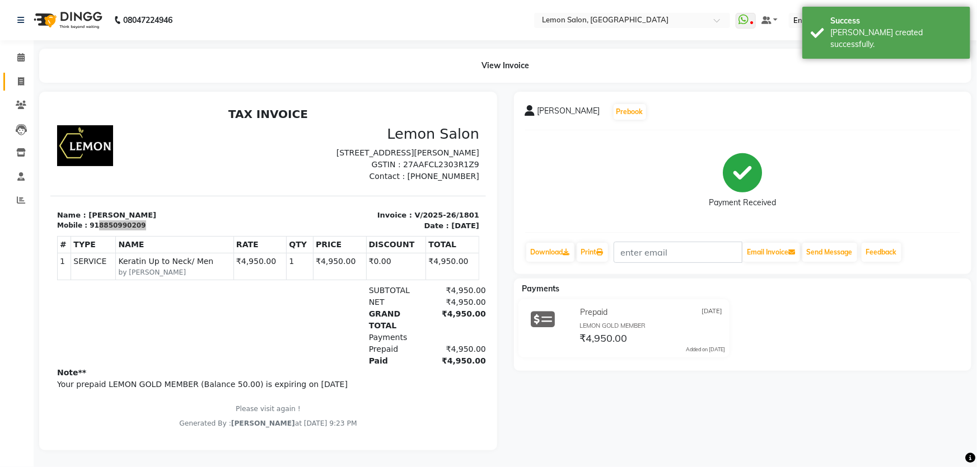
select select "service"
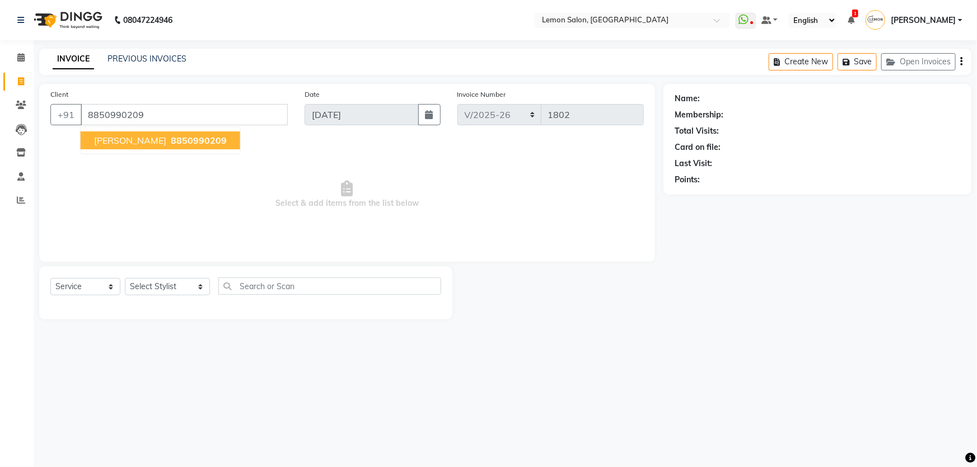
type input "8850990209"
select select "1: Object"
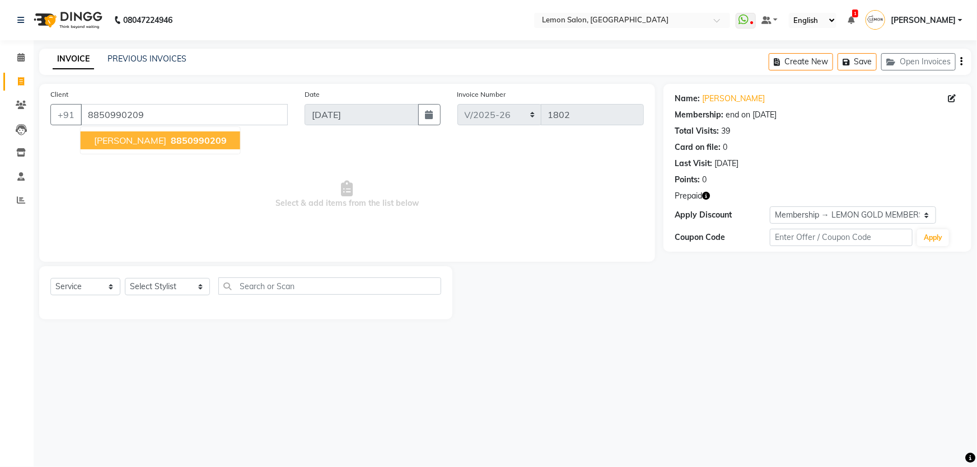
click at [173, 145] on span "8850990209" at bounding box center [199, 140] width 56 height 11
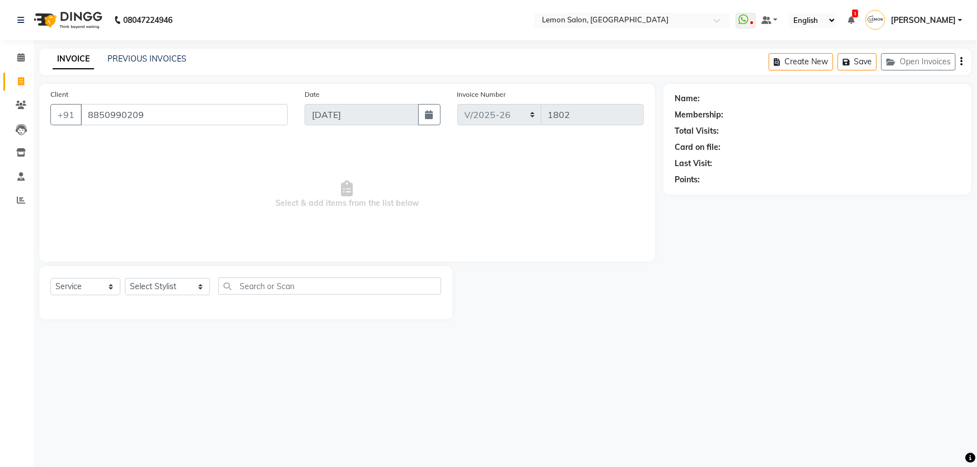
select select "1: Object"
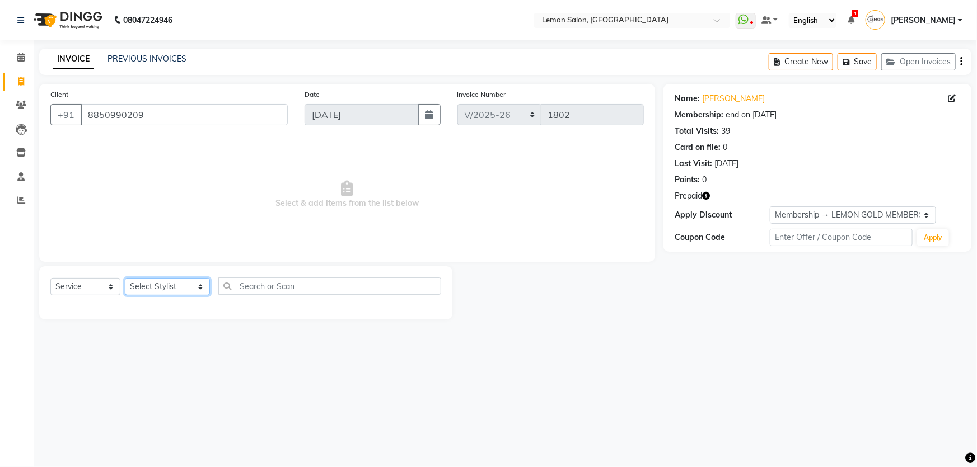
click at [135, 289] on select "Select Stylist Adnan Shaikh Apoorva Ssankar Arshad Shaikh DC Imran shaikh Javed…" at bounding box center [167, 286] width 85 height 17
select select "13136"
click at [125, 278] on select "Select Stylist Adnan Shaikh Apoorva Ssankar Arshad Shaikh DC Imran shaikh Javed…" at bounding box center [167, 286] width 85 height 17
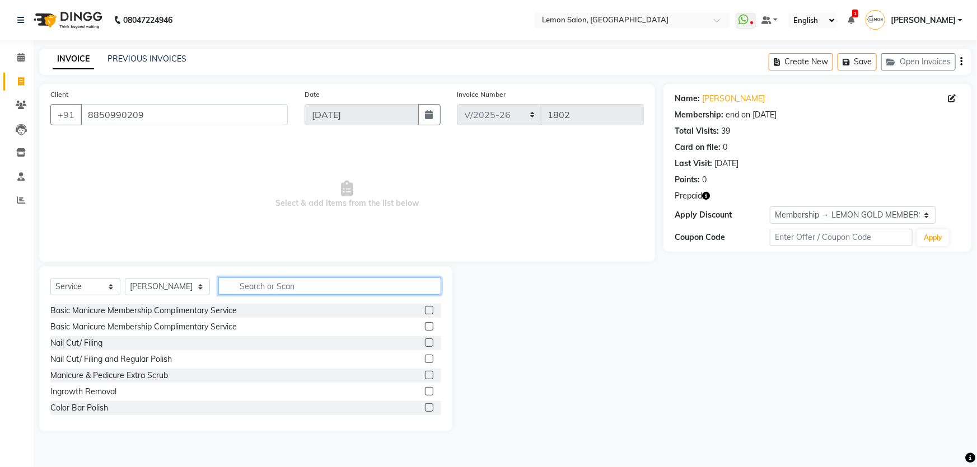
click at [266, 291] on input "text" at bounding box center [329, 286] width 223 height 17
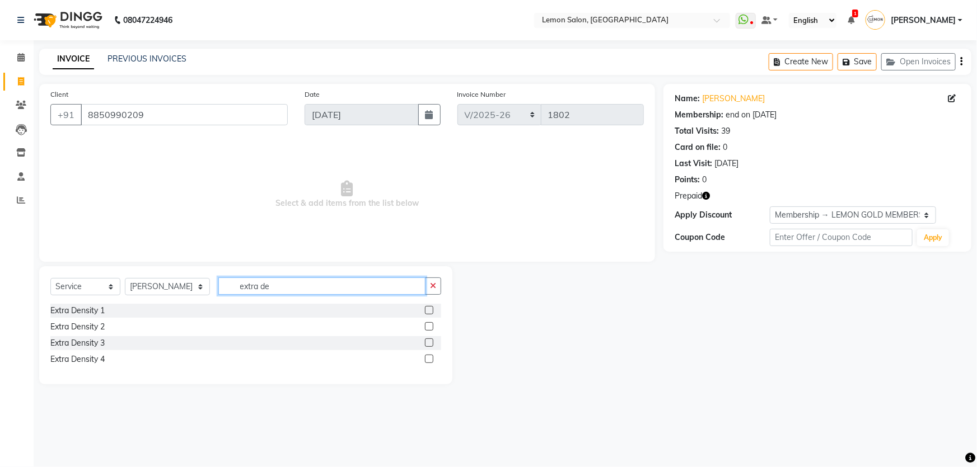
type input "extra de"
click at [429, 331] on div at bounding box center [428, 328] width 7 height 12
click at [429, 327] on label at bounding box center [429, 326] width 8 height 8
click at [429, 327] on input "checkbox" at bounding box center [428, 327] width 7 height 7
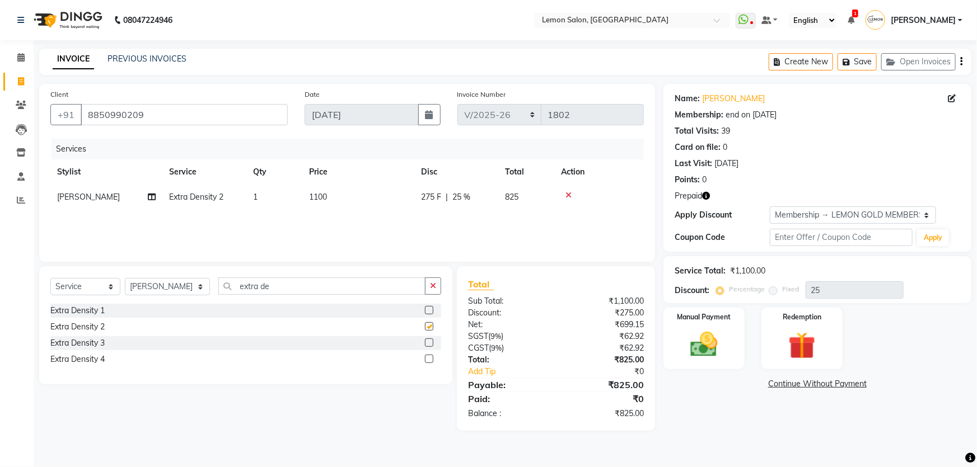
checkbox input "false"
click at [785, 218] on select "Select Membership → LEMON GOLD MEMBERSHIP Membership → LEMON SILVER MEMBERSHIP …" at bounding box center [853, 215] width 166 height 17
select select "0:"
click at [770, 207] on select "Select Membership → LEMON GOLD MEMBERSHIP Membership → LEMON SILVER MEMBERSHIP …" at bounding box center [853, 215] width 166 height 17
type input "0"
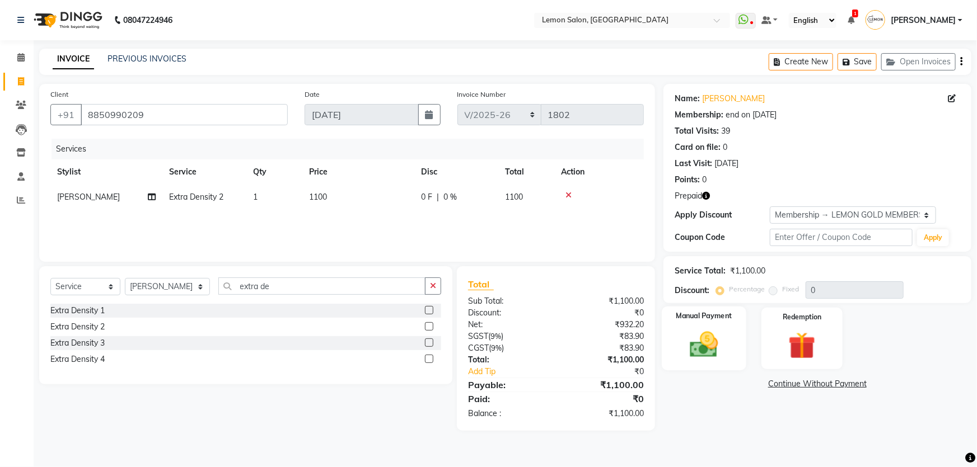
click at [697, 342] on img at bounding box center [704, 345] width 46 height 32
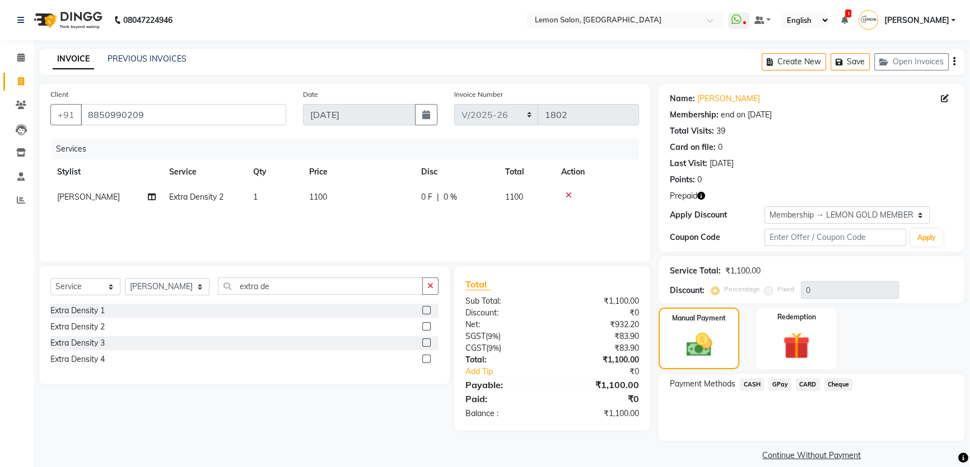
click at [800, 383] on span "CARD" at bounding box center [807, 384] width 24 height 13
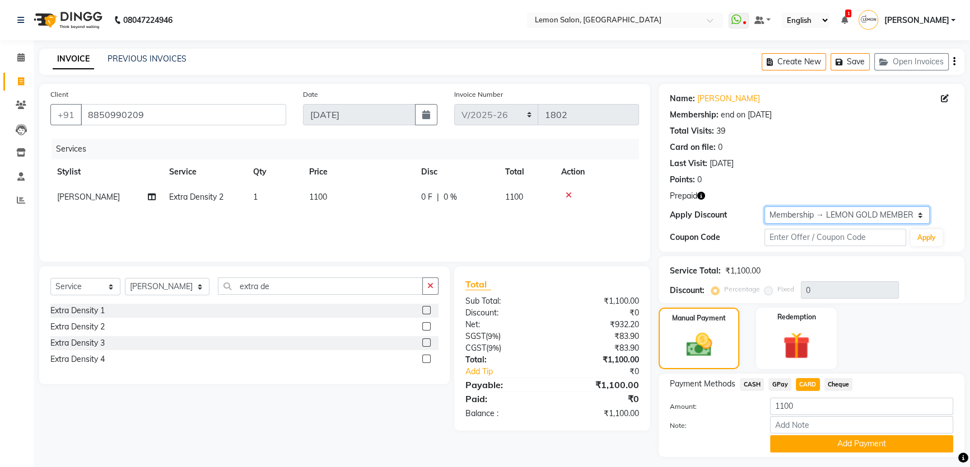
click at [795, 213] on select "Select Membership → LEMON GOLD MEMBERSHIP Membership → LEMON SILVER MEMBERSHIP …" at bounding box center [846, 215] width 165 height 17
select select "2: Object"
click at [764, 207] on select "Select Membership → LEMON GOLD MEMBERSHIP Membership → LEMON SILVER MEMBERSHIP …" at bounding box center [846, 215] width 165 height 17
type input "20"
click at [881, 348] on div "Manual Payment Redemption" at bounding box center [811, 339] width 322 height 62
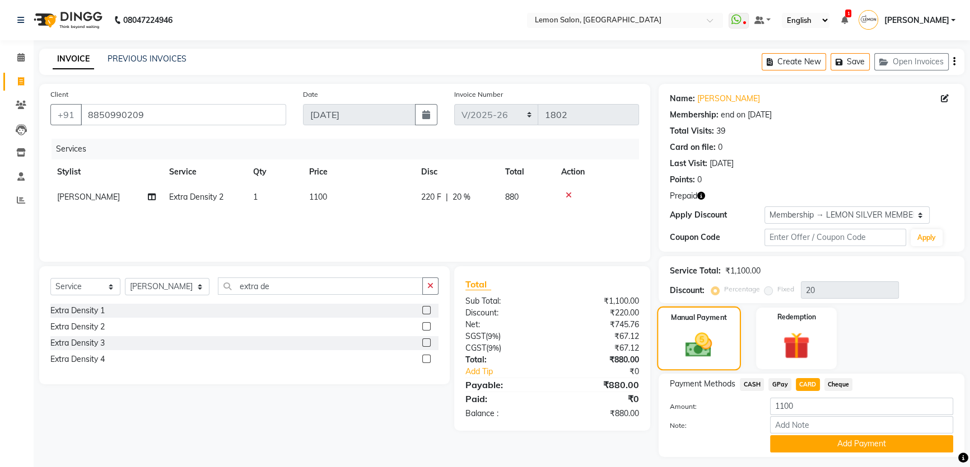
click at [690, 344] on img at bounding box center [699, 345] width 44 height 31
click at [800, 339] on img at bounding box center [796, 346] width 45 height 35
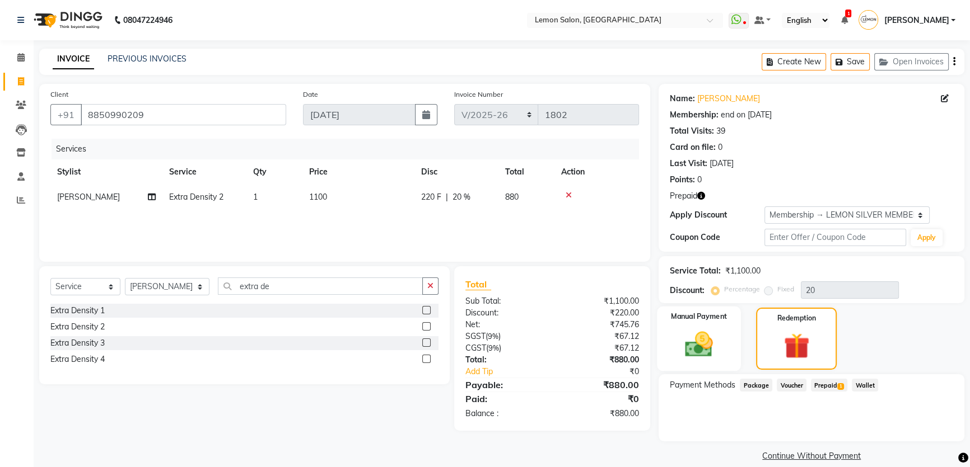
click at [713, 336] on img at bounding box center [698, 345] width 45 height 32
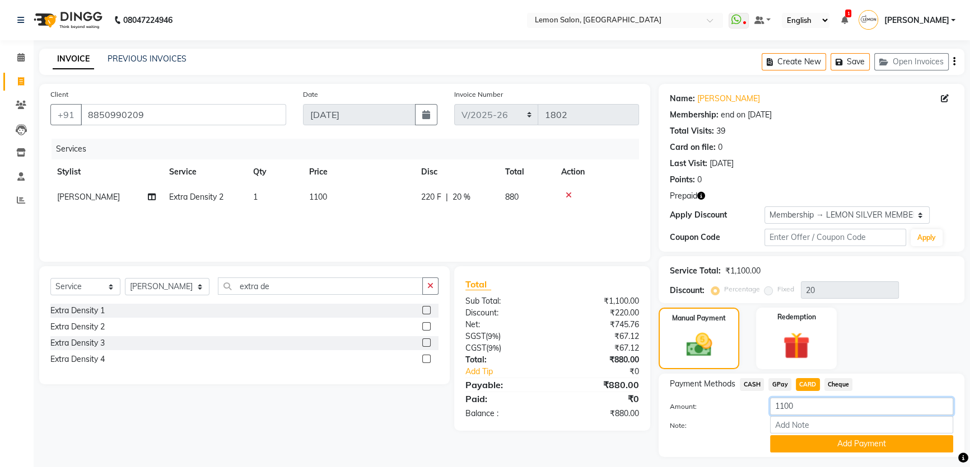
click at [802, 404] on input "1100" at bounding box center [861, 406] width 183 height 17
drag, startPoint x: 811, startPoint y: 409, endPoint x: 681, endPoint y: 403, distance: 130.0
click at [691, 409] on div "Amount: 1100" at bounding box center [811, 407] width 300 height 19
type input "880"
click at [905, 374] on div "Payment Methods CASH GPay CARD Cheque Amount: 880 Note: Add Payment" at bounding box center [811, 415] width 306 height 83
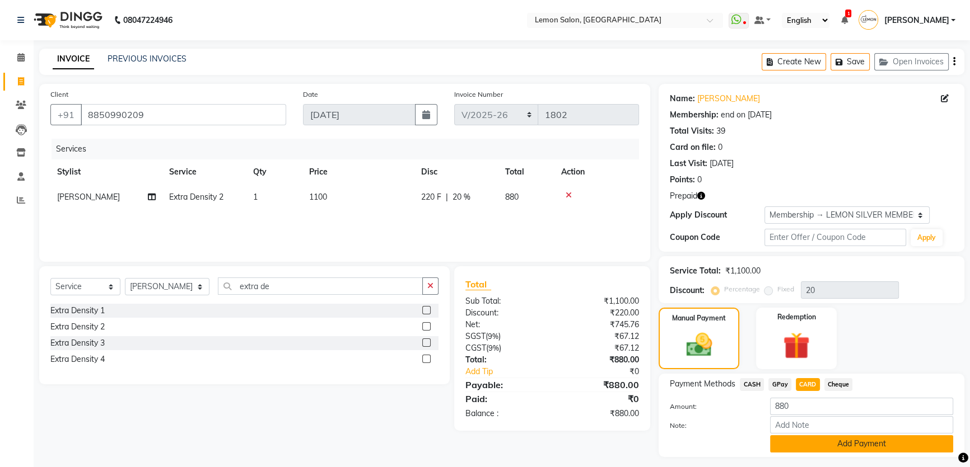
click at [860, 443] on button "Add Payment" at bounding box center [861, 443] width 183 height 17
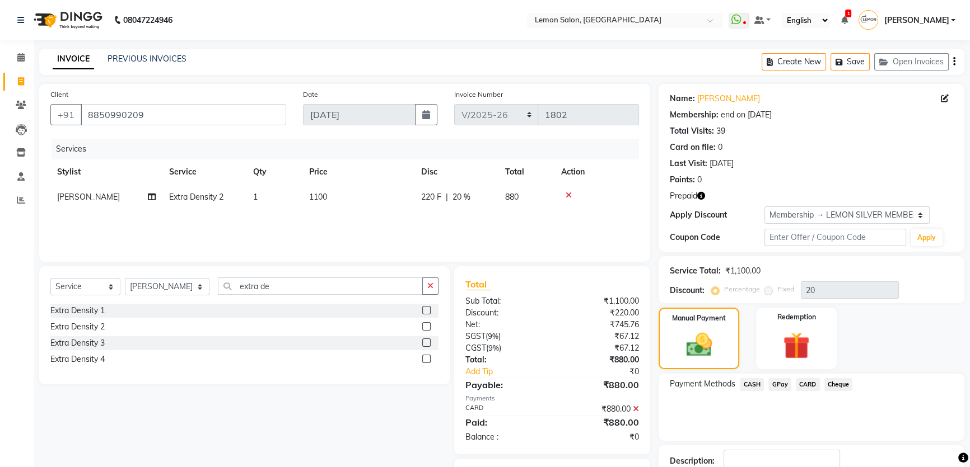
scroll to position [76, 0]
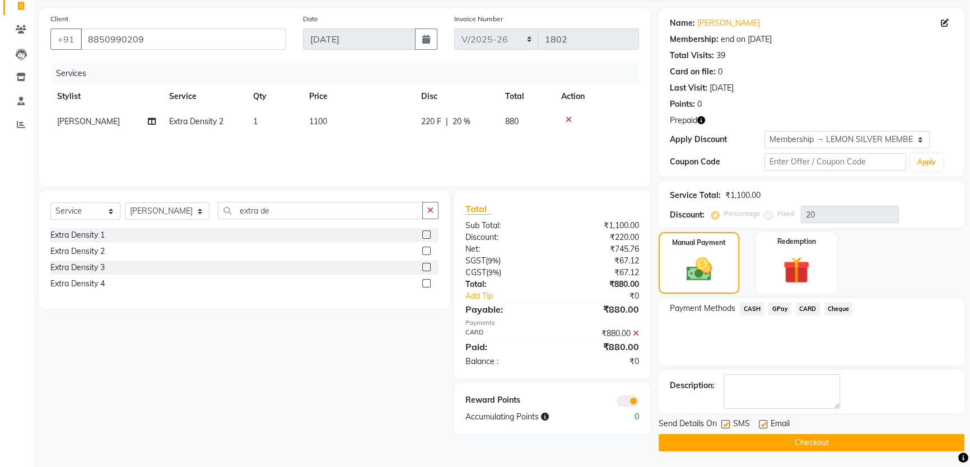
click at [723, 423] on label at bounding box center [725, 424] width 8 height 8
click at [723, 423] on input "checkbox" at bounding box center [724, 425] width 7 height 7
checkbox input "false"
click at [762, 423] on label at bounding box center [762, 424] width 8 height 8
click at [762, 423] on input "checkbox" at bounding box center [761, 425] width 7 height 7
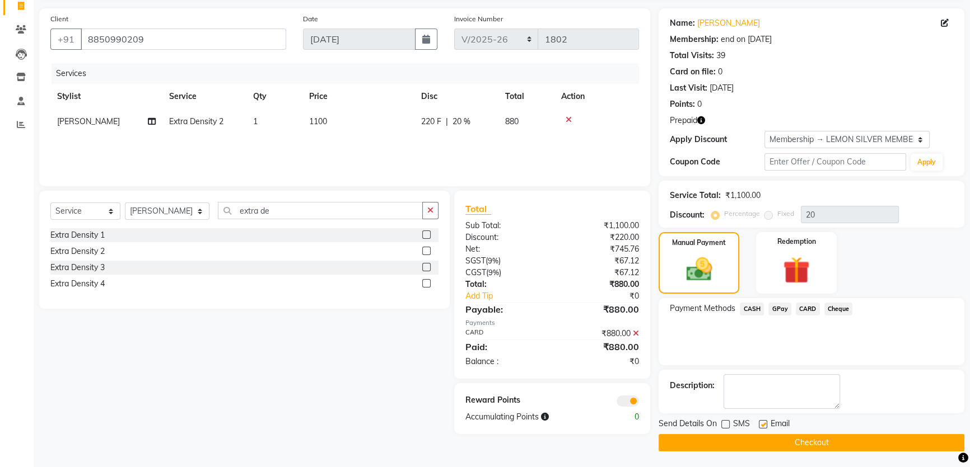
checkbox input "false"
click at [756, 444] on button "Checkout" at bounding box center [811, 442] width 306 height 17
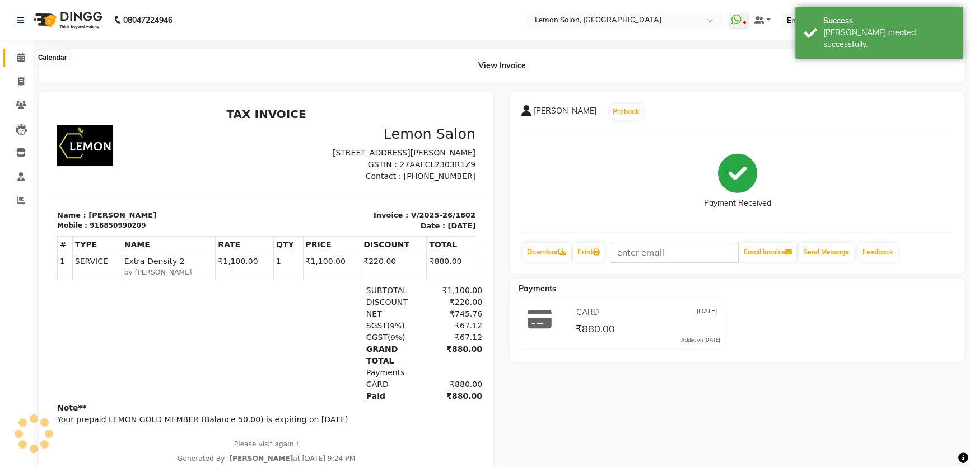
click at [15, 63] on span at bounding box center [21, 57] width 20 height 13
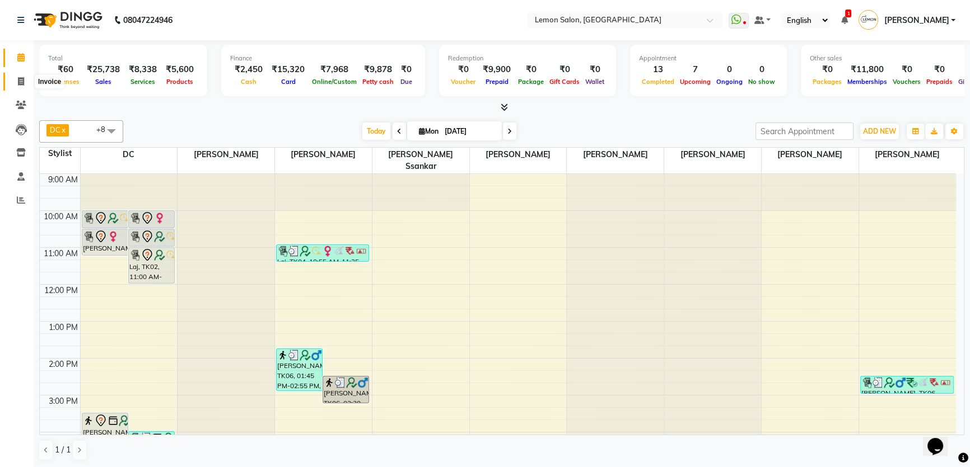
click at [18, 85] on icon at bounding box center [21, 81] width 6 height 8
select select "568"
select select "service"
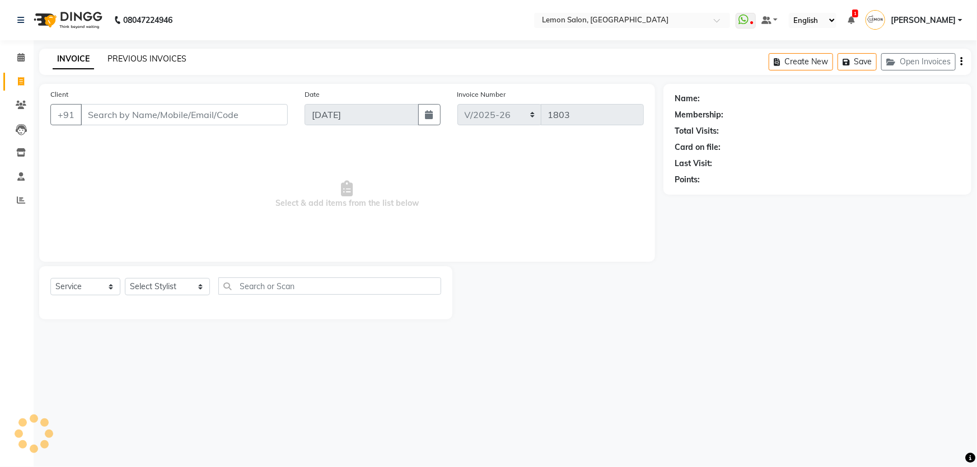
click at [180, 54] on link "PREVIOUS INVOICES" at bounding box center [146, 59] width 79 height 10
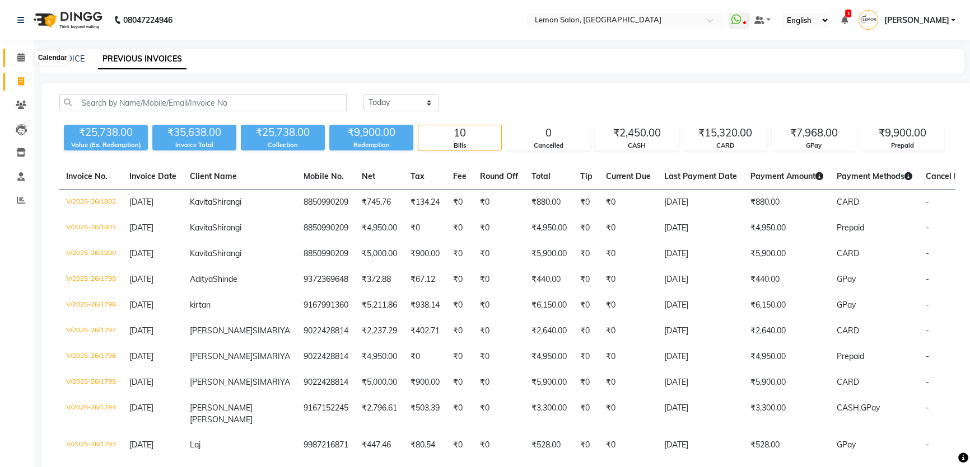
click at [18, 63] on span at bounding box center [21, 57] width 20 height 13
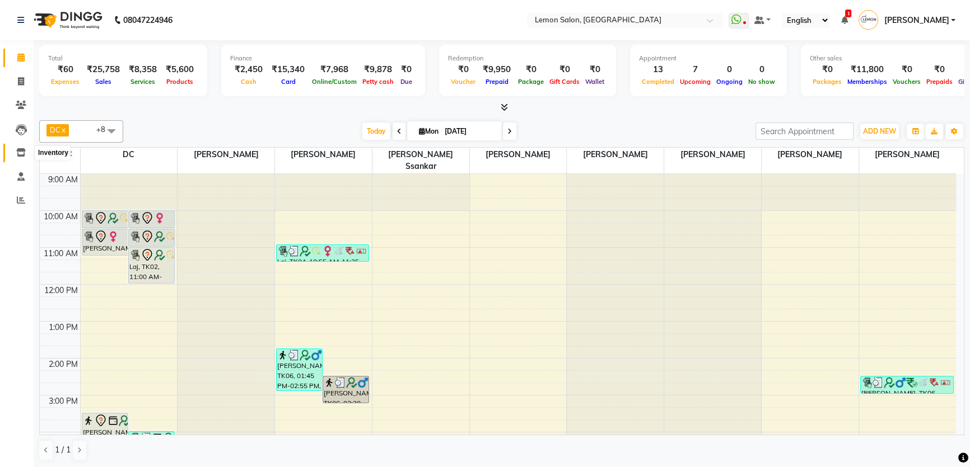
click at [25, 157] on icon at bounding box center [21, 152] width 10 height 8
select select
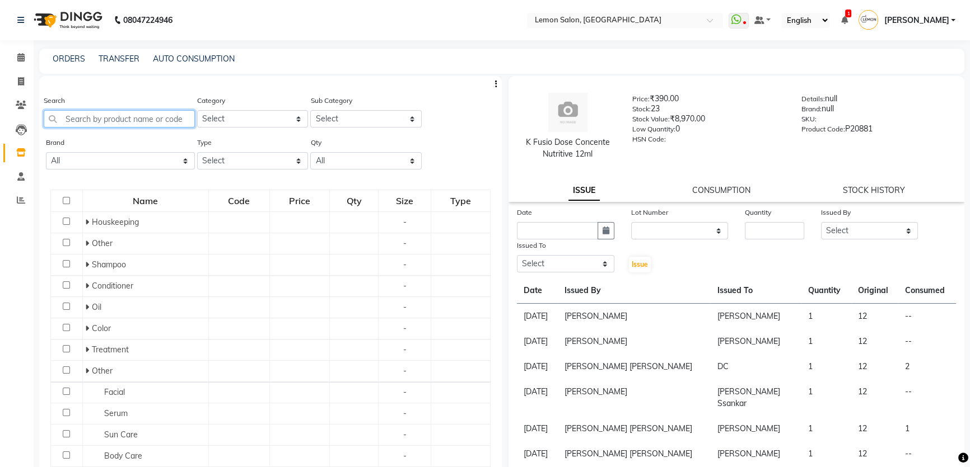
click at [118, 124] on input "text" at bounding box center [119, 118] width 151 height 17
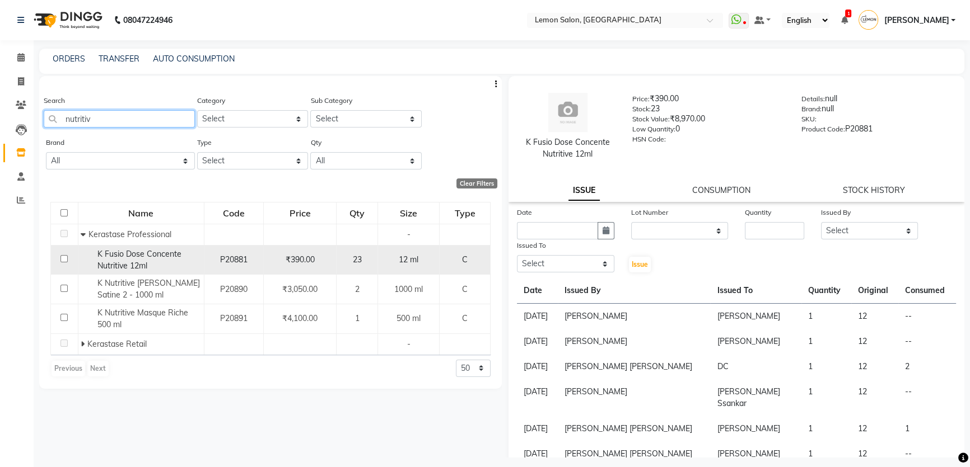
type input "nutritiv"
click at [58, 258] on td at bounding box center [64, 260] width 27 height 30
click at [66, 257] on input "checkbox" at bounding box center [63, 258] width 7 height 7
checkbox input "true"
select select
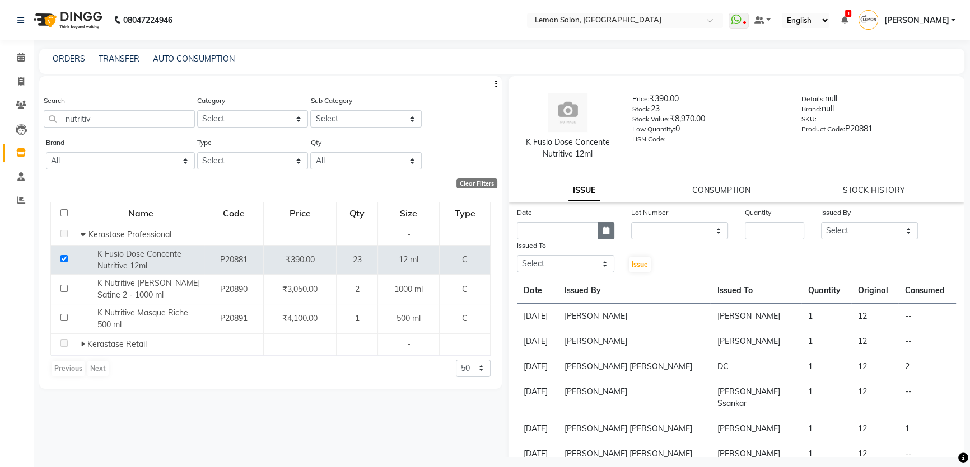
click at [598, 234] on button "button" at bounding box center [605, 230] width 17 height 17
select select "9"
select select "2025"
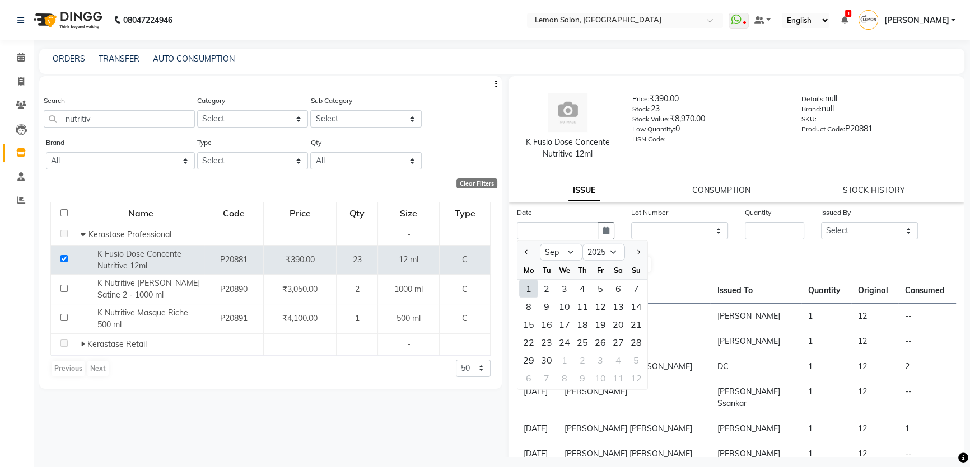
click at [523, 290] on div "1" at bounding box center [528, 289] width 18 height 18
type input "[DATE]"
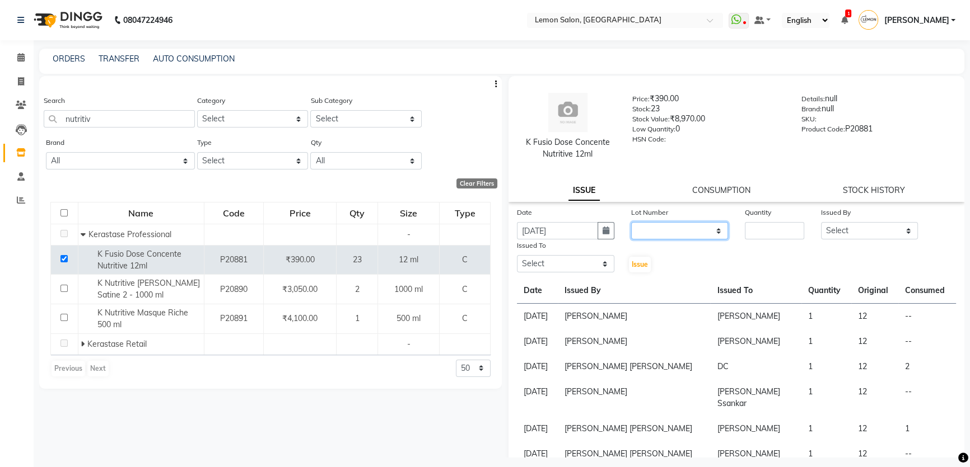
click at [677, 229] on select "None" at bounding box center [679, 230] width 97 height 17
select select "0: null"
click at [631, 222] on select "None" at bounding box center [679, 230] width 97 height 17
drag, startPoint x: 767, startPoint y: 235, endPoint x: 701, endPoint y: 239, distance: 65.6
click at [744, 239] on input "number" at bounding box center [773, 230] width 59 height 17
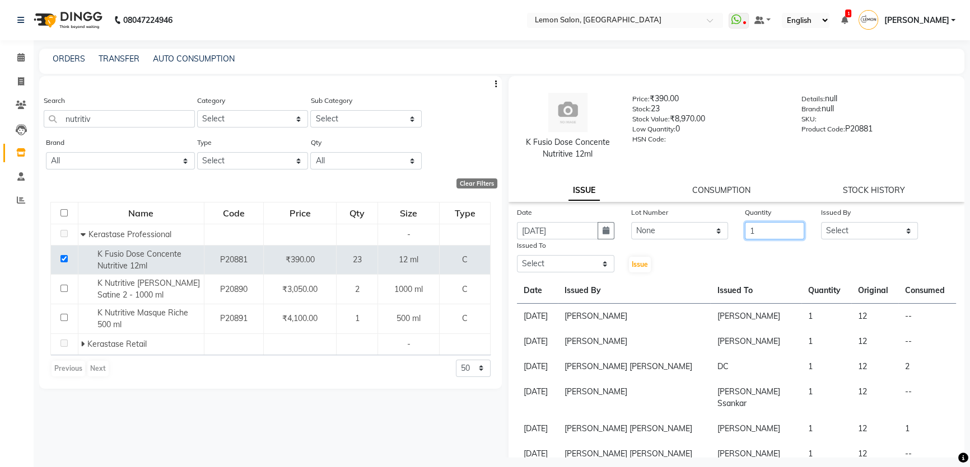
type input "1"
click at [869, 236] on select "Select Adnan Shaikh Apoorva Ssankar Arshad Shaikh DC Imran shaikh Javed Mansoor…" at bounding box center [869, 230] width 97 height 17
select select "66607"
click at [821, 222] on select "Select Adnan Shaikh Apoorva Ssankar Arshad Shaikh DC Imran shaikh Javed Mansoor…" at bounding box center [869, 230] width 97 height 17
click at [558, 266] on select "Select Adnan Shaikh Apoorva Ssankar Arshad Shaikh DC Imran shaikh Javed Mansoor…" at bounding box center [565, 263] width 97 height 17
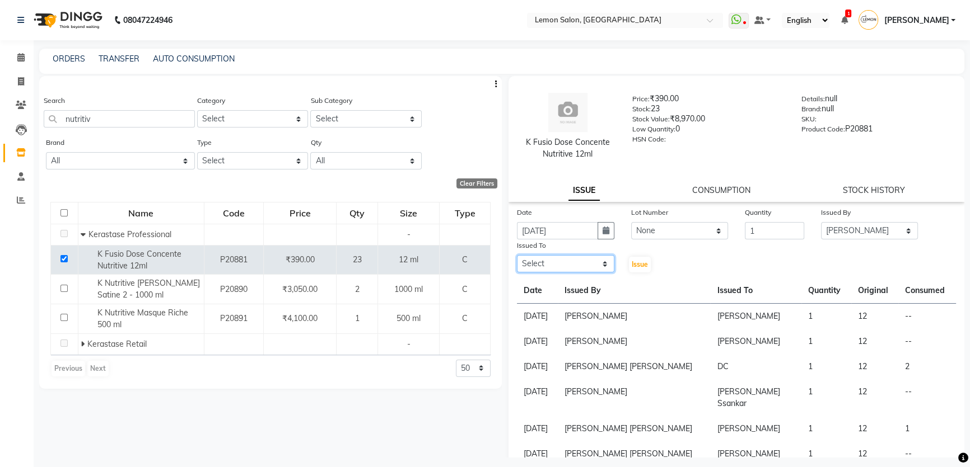
select select "70796"
click at [517, 256] on select "Select Adnan Shaikh Apoorva Ssankar Arshad Shaikh DC Imran shaikh Javed Mansoor…" at bounding box center [565, 263] width 97 height 17
click at [643, 268] on span "Issue" at bounding box center [639, 264] width 16 height 8
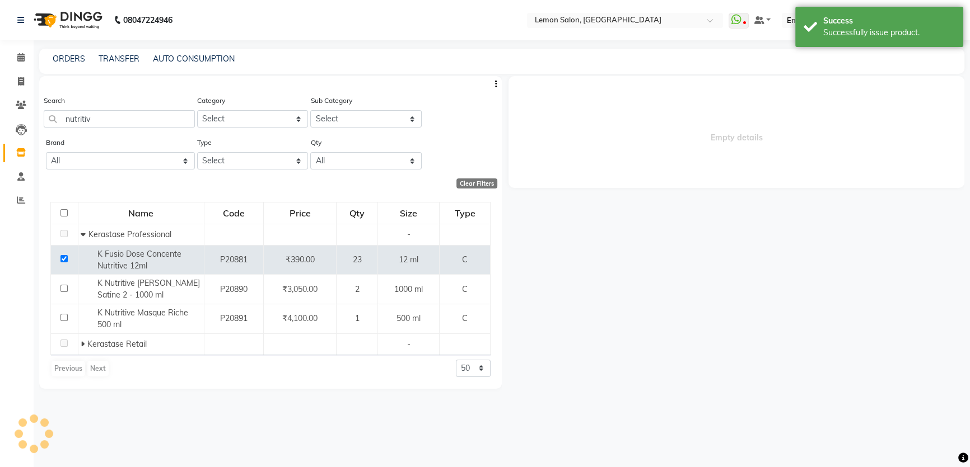
select select
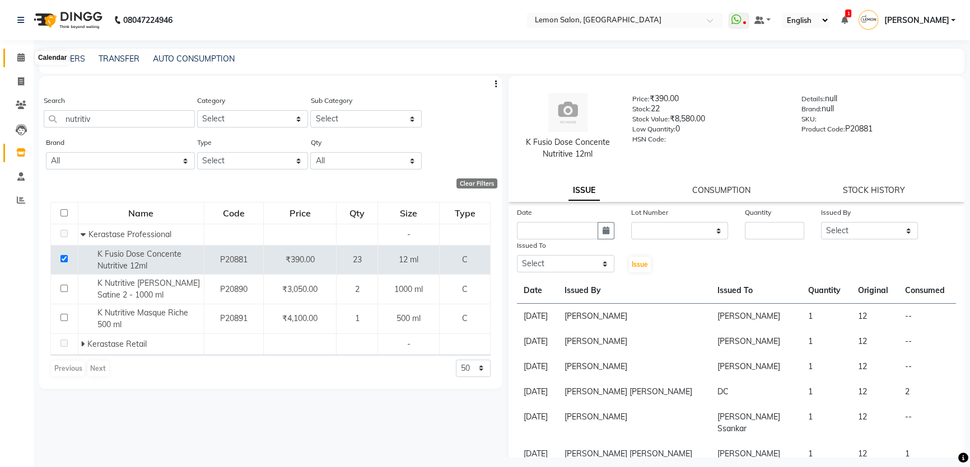
click at [18, 61] on icon at bounding box center [20, 57] width 7 height 8
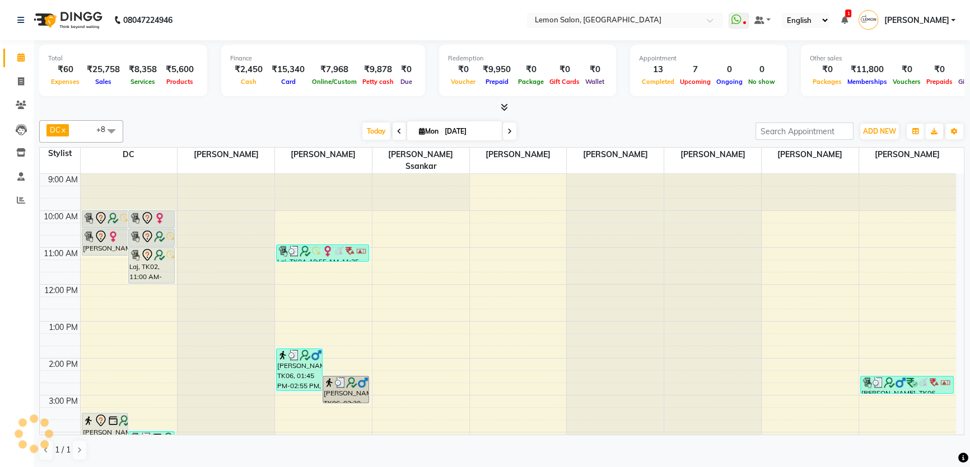
scroll to position [221, 0]
